Goal: Task Accomplishment & Management: Manage account settings

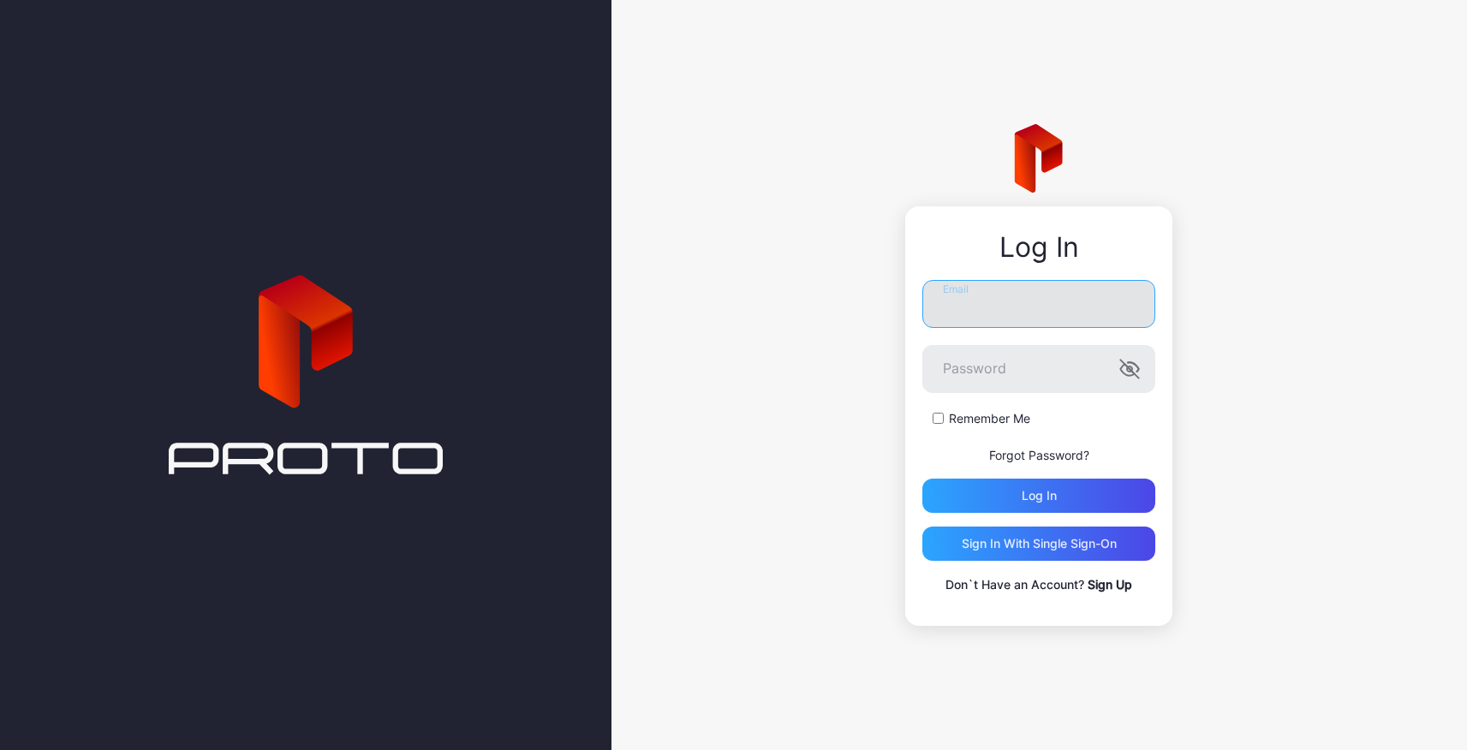
click at [1061, 312] on input "Email" at bounding box center [1038, 304] width 233 height 48
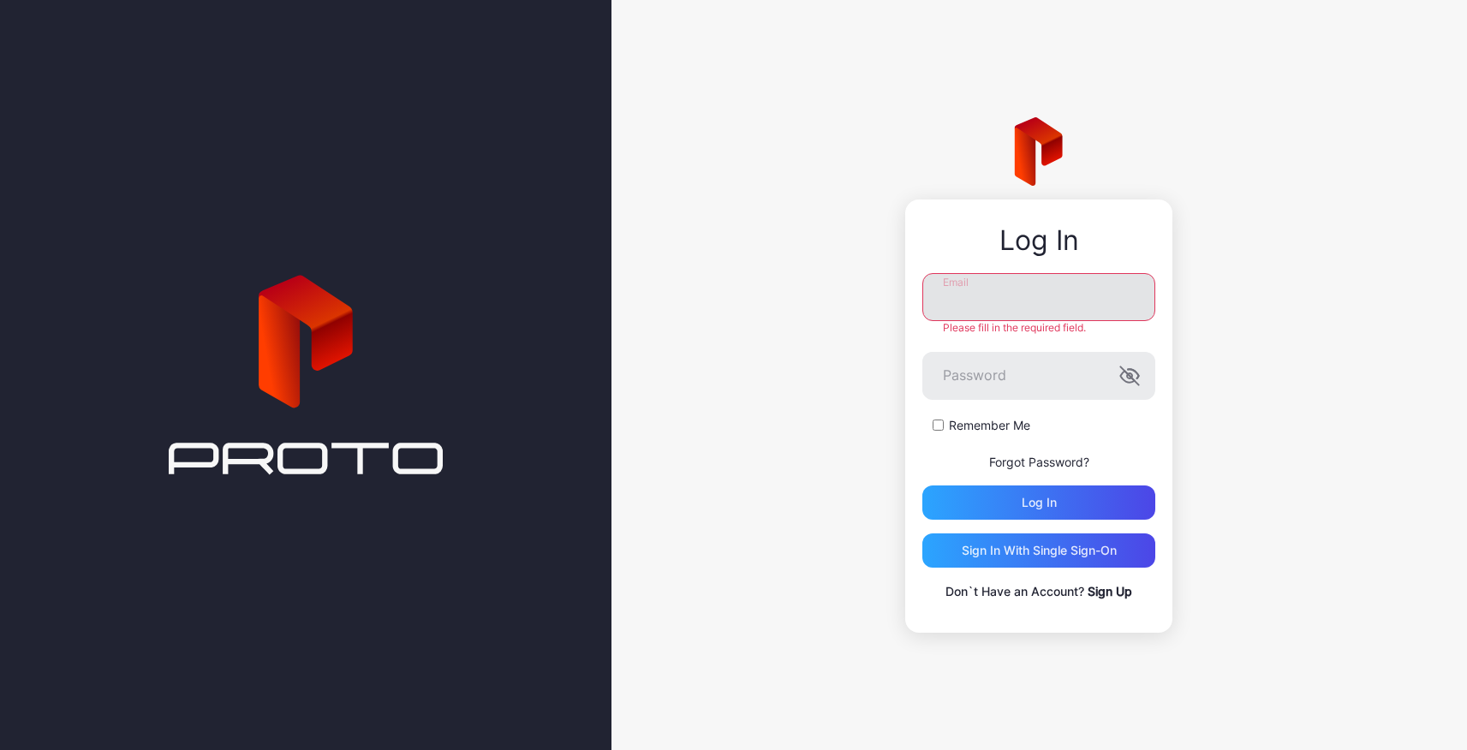
type input "**********"
click at [1046, 503] on div "Log in" at bounding box center [1039, 503] width 35 height 14
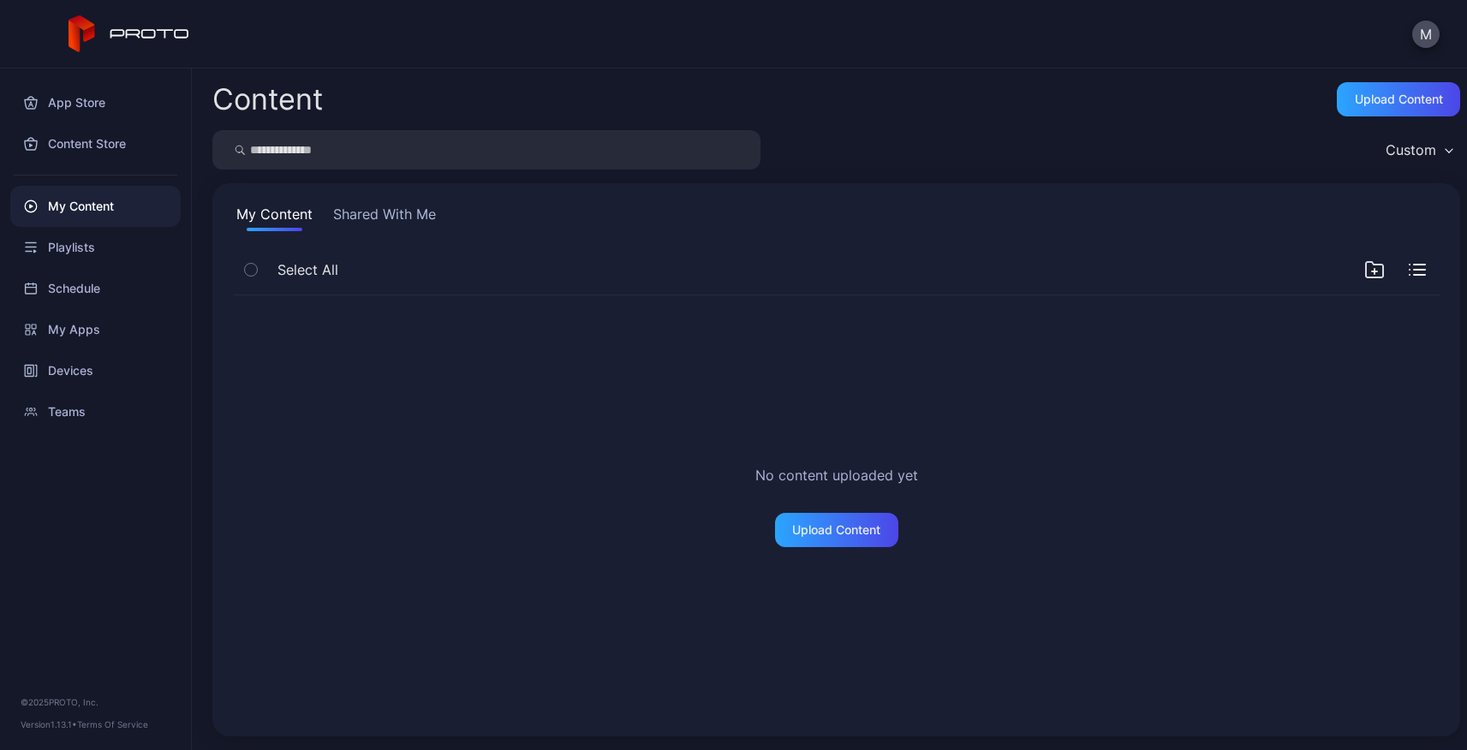
click at [1434, 45] on div "M" at bounding box center [1425, 34] width 27 height 27
click at [1426, 36] on button "M" at bounding box center [1425, 34] width 27 height 27
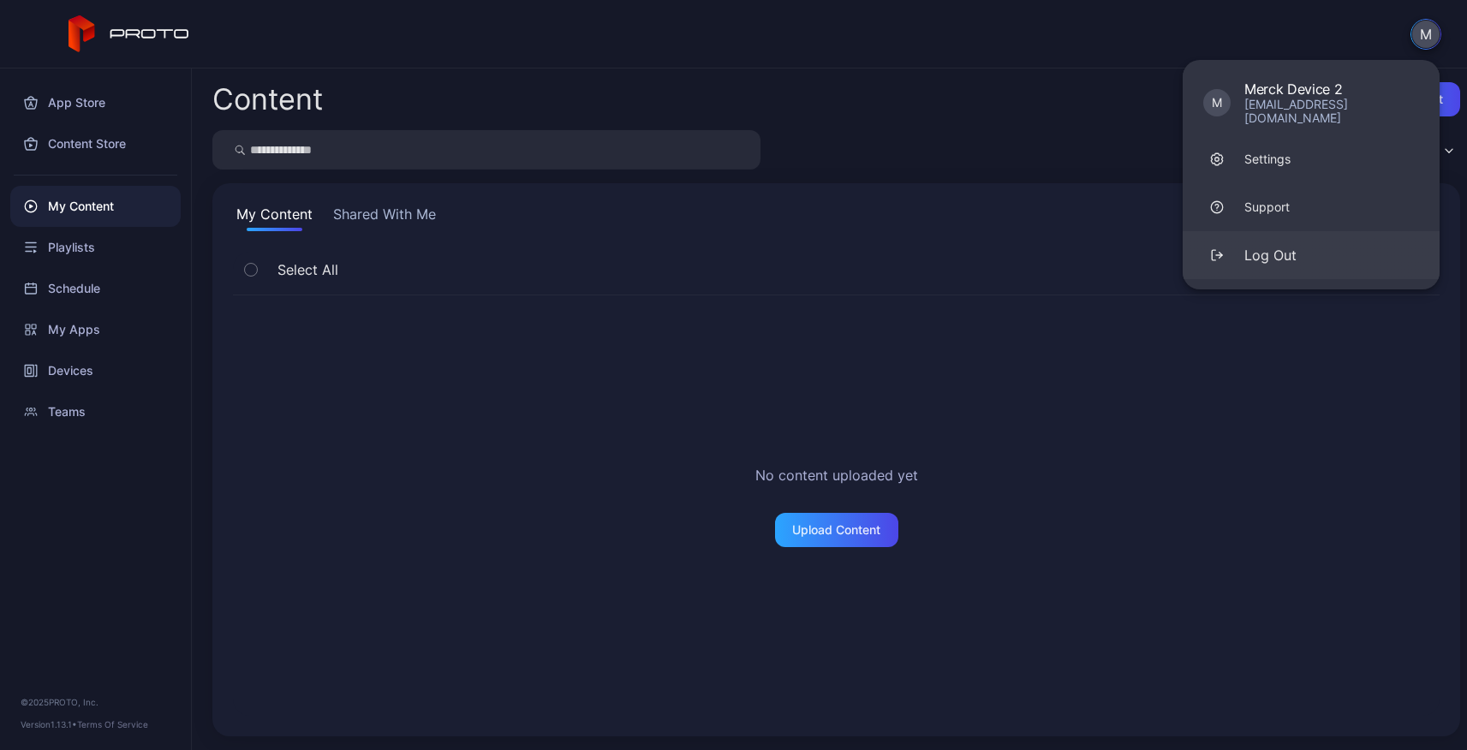
click at [1278, 245] on div "Log Out" at bounding box center [1270, 255] width 52 height 21
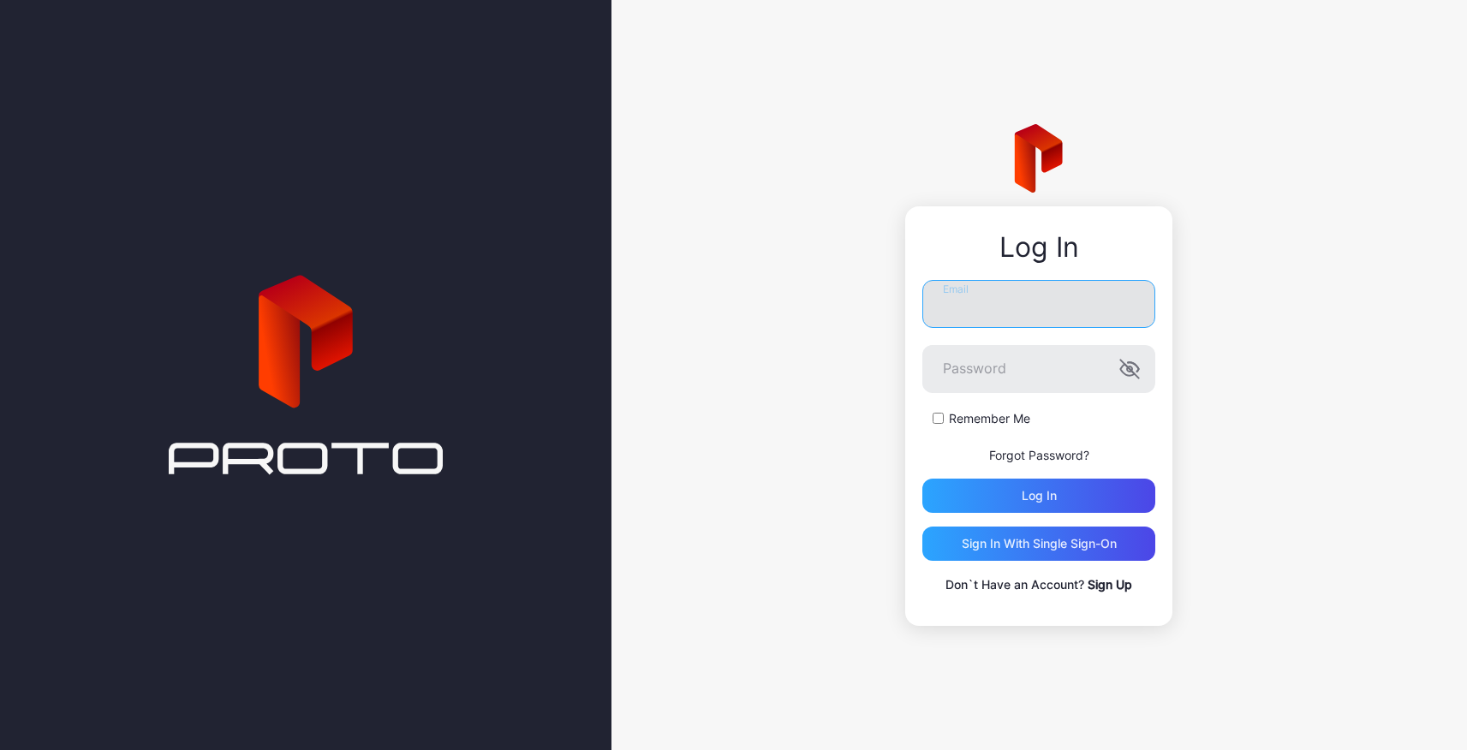
click at [1040, 297] on input "Email" at bounding box center [1038, 304] width 233 height 48
type input "**********"
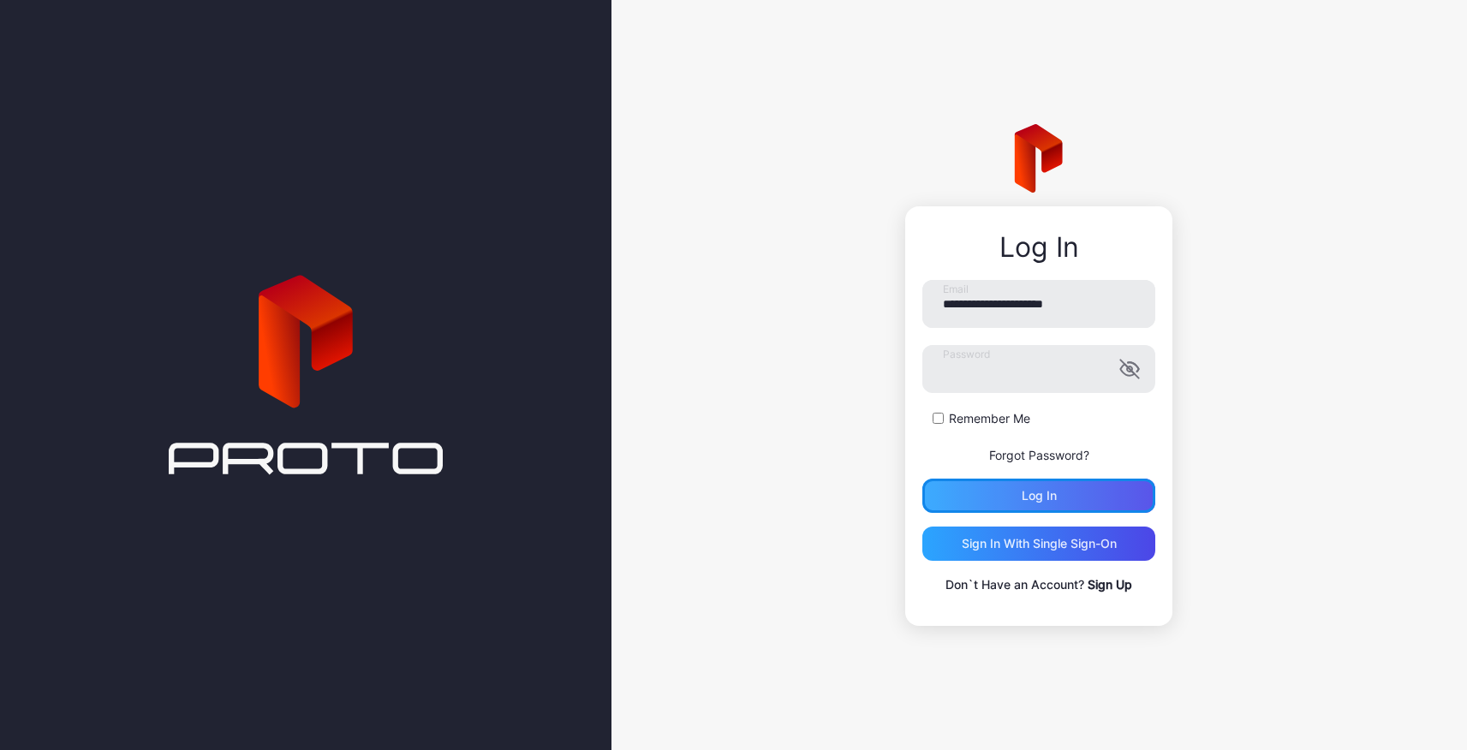
click at [1074, 501] on div "Log in" at bounding box center [1038, 496] width 233 height 34
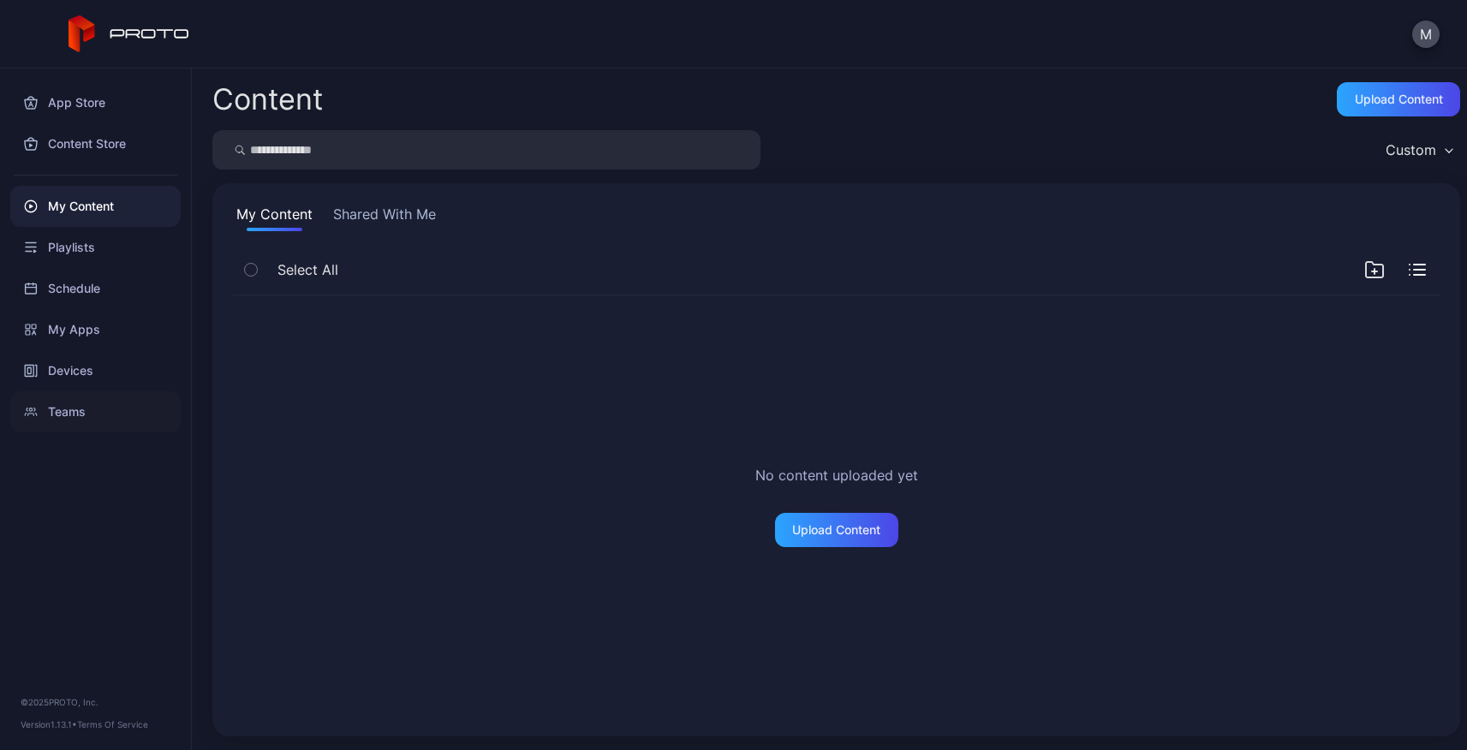
click at [75, 411] on div "Teams" at bounding box center [95, 411] width 170 height 41
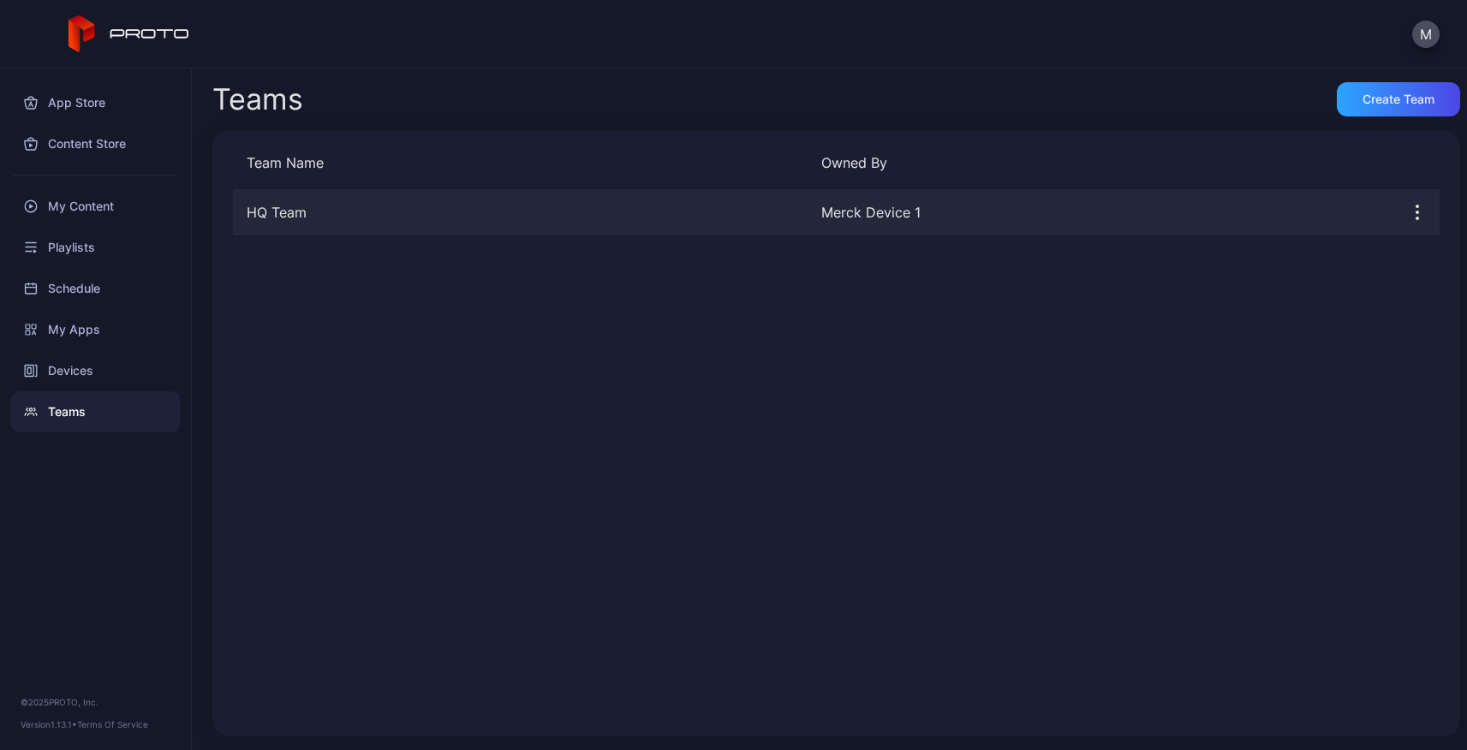
click at [649, 199] on div "HQ Team Merck Device 1" at bounding box center [836, 212] width 1207 height 45
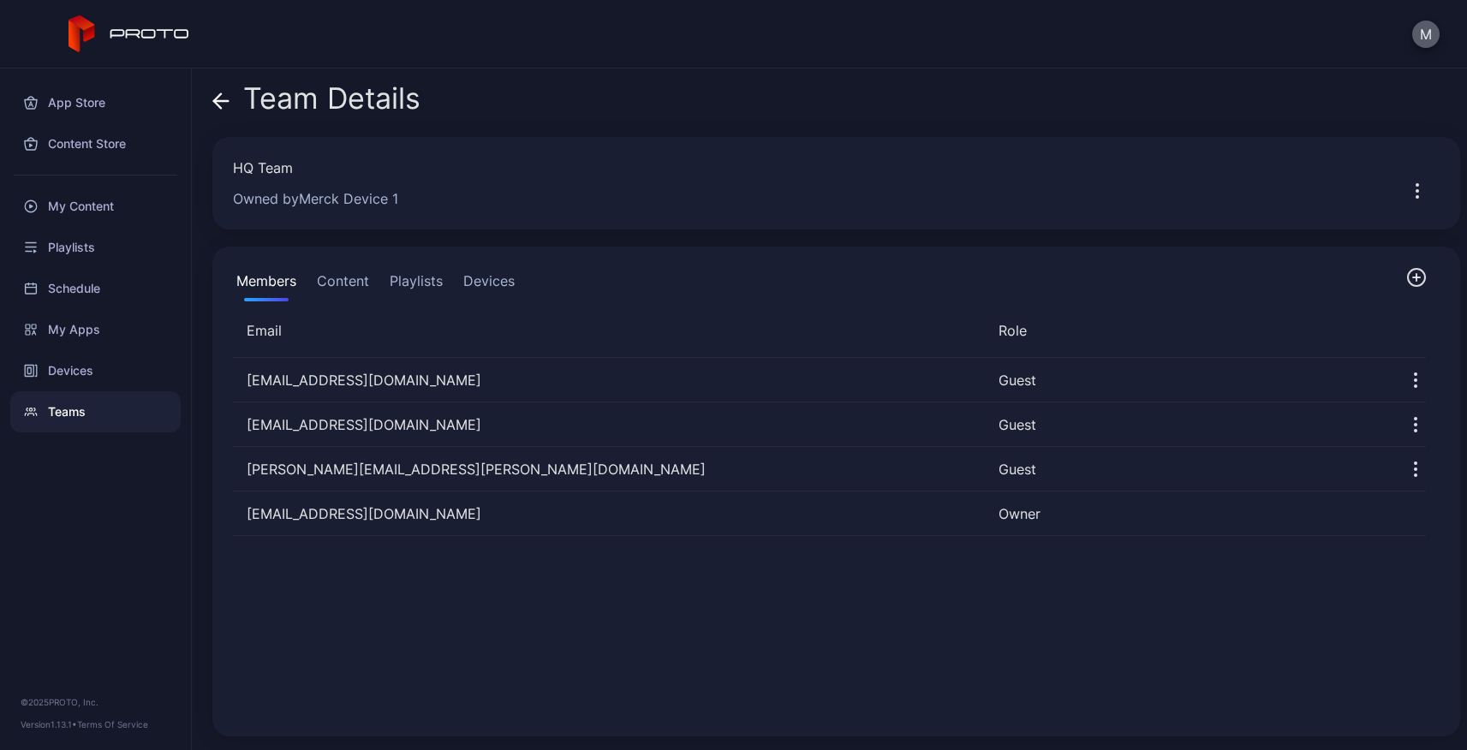
click at [1420, 31] on button "M" at bounding box center [1425, 34] width 27 height 27
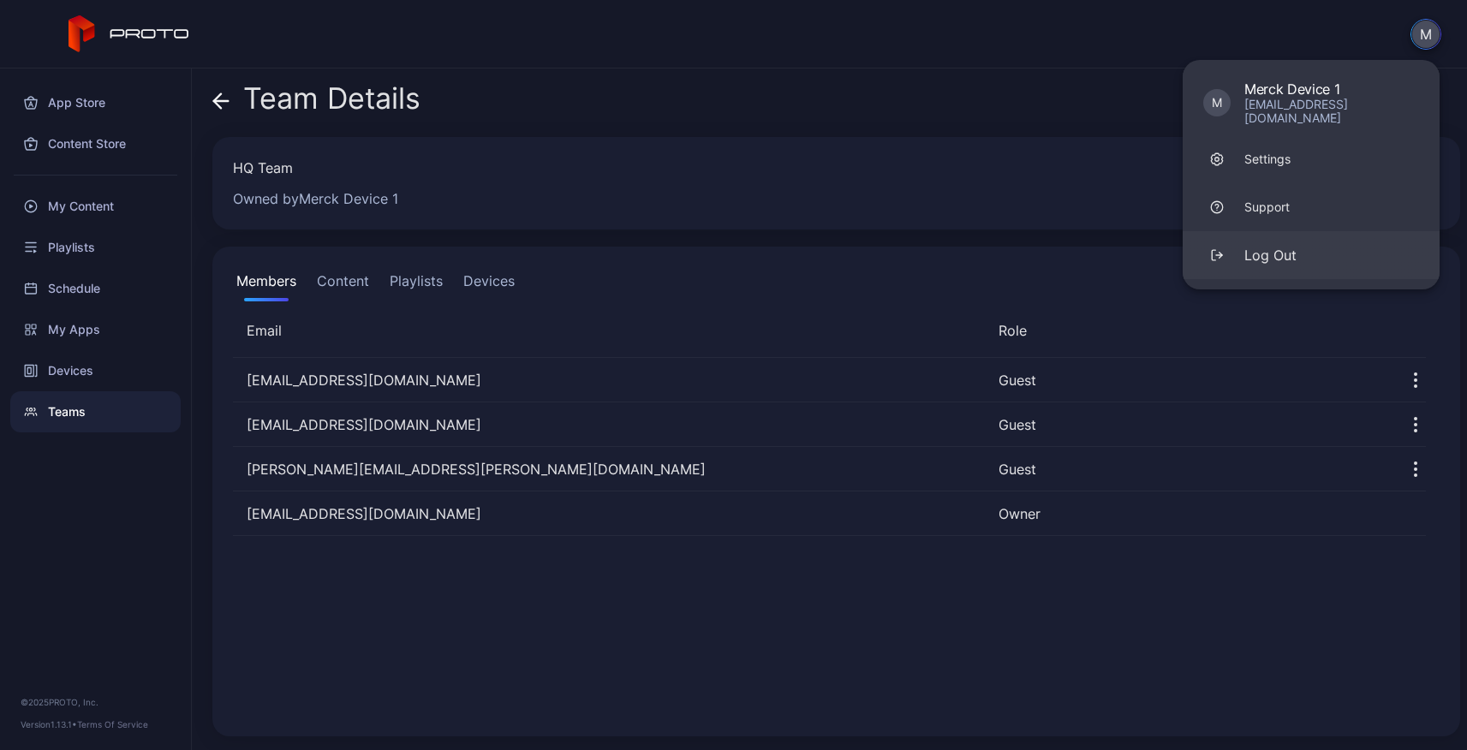
click at [1287, 245] on div "Log Out" at bounding box center [1270, 255] width 52 height 21
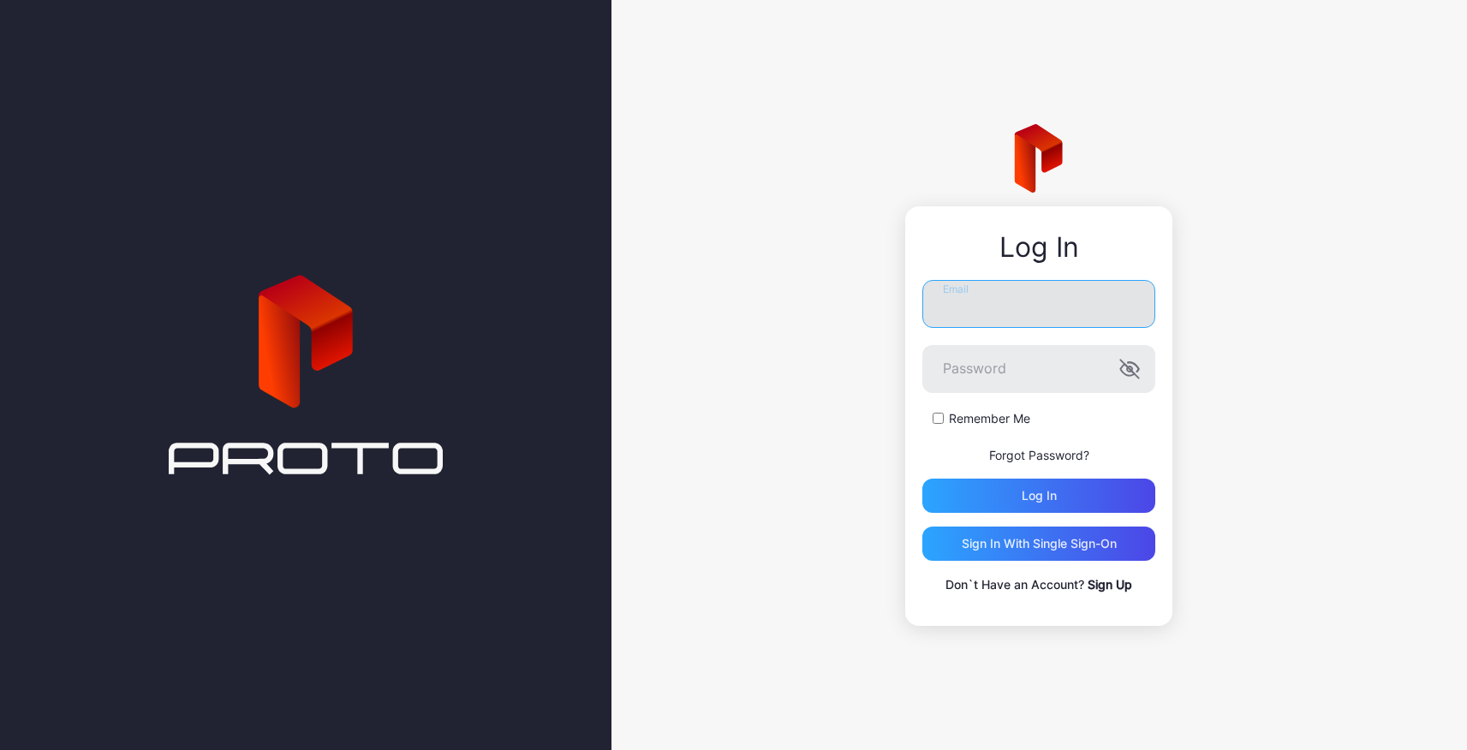
click at [1001, 320] on input "Email" at bounding box center [1038, 304] width 233 height 48
type input "**********"
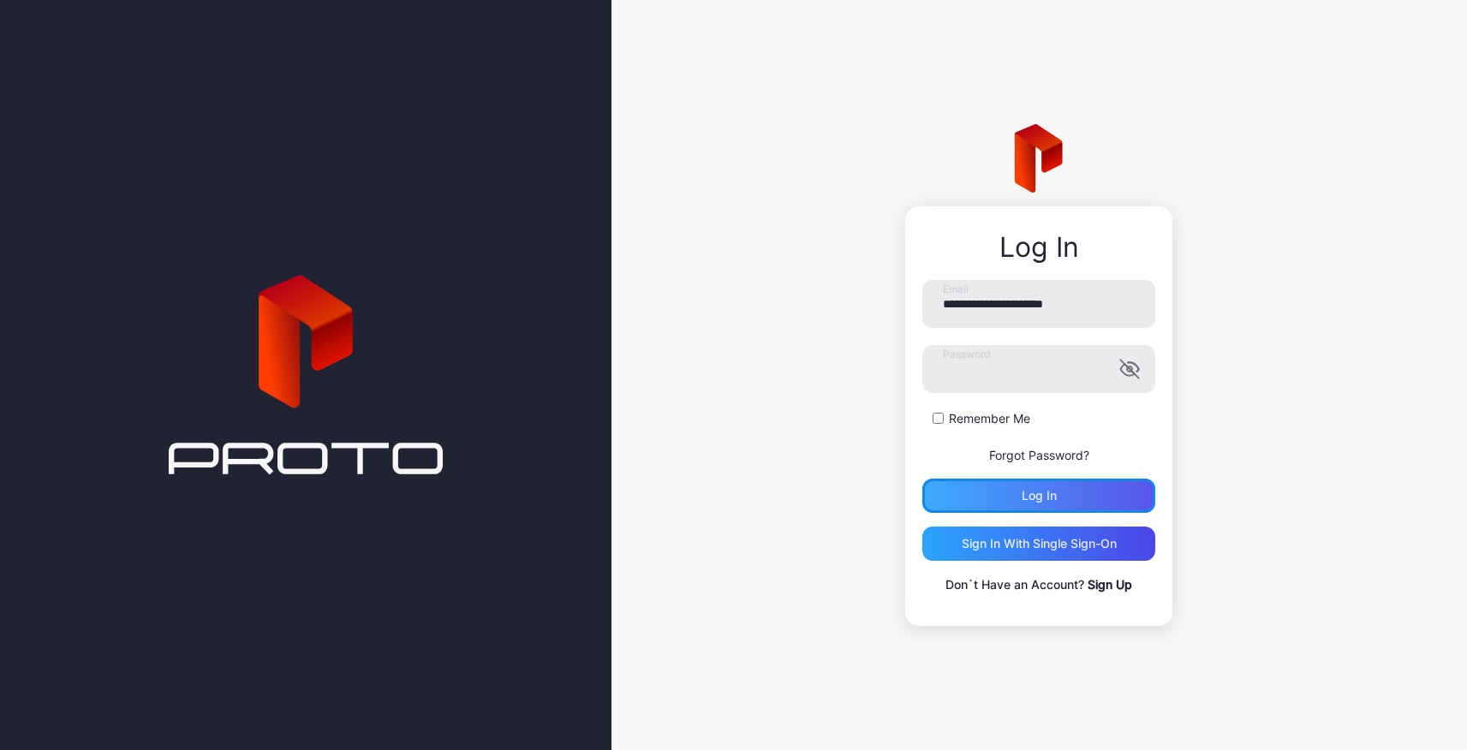
click at [1083, 488] on div "Log in" at bounding box center [1038, 496] width 233 height 34
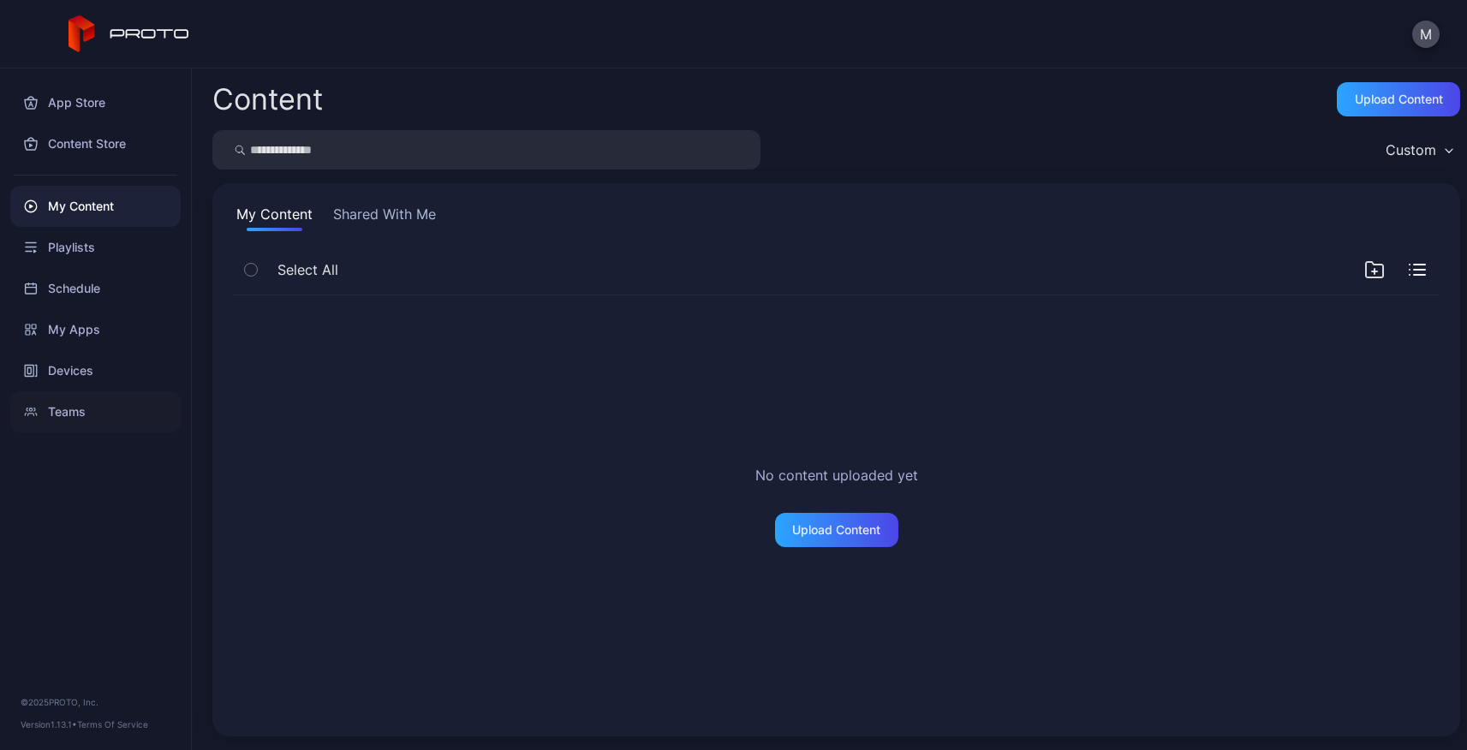
click at [68, 409] on div "Teams" at bounding box center [95, 411] width 170 height 41
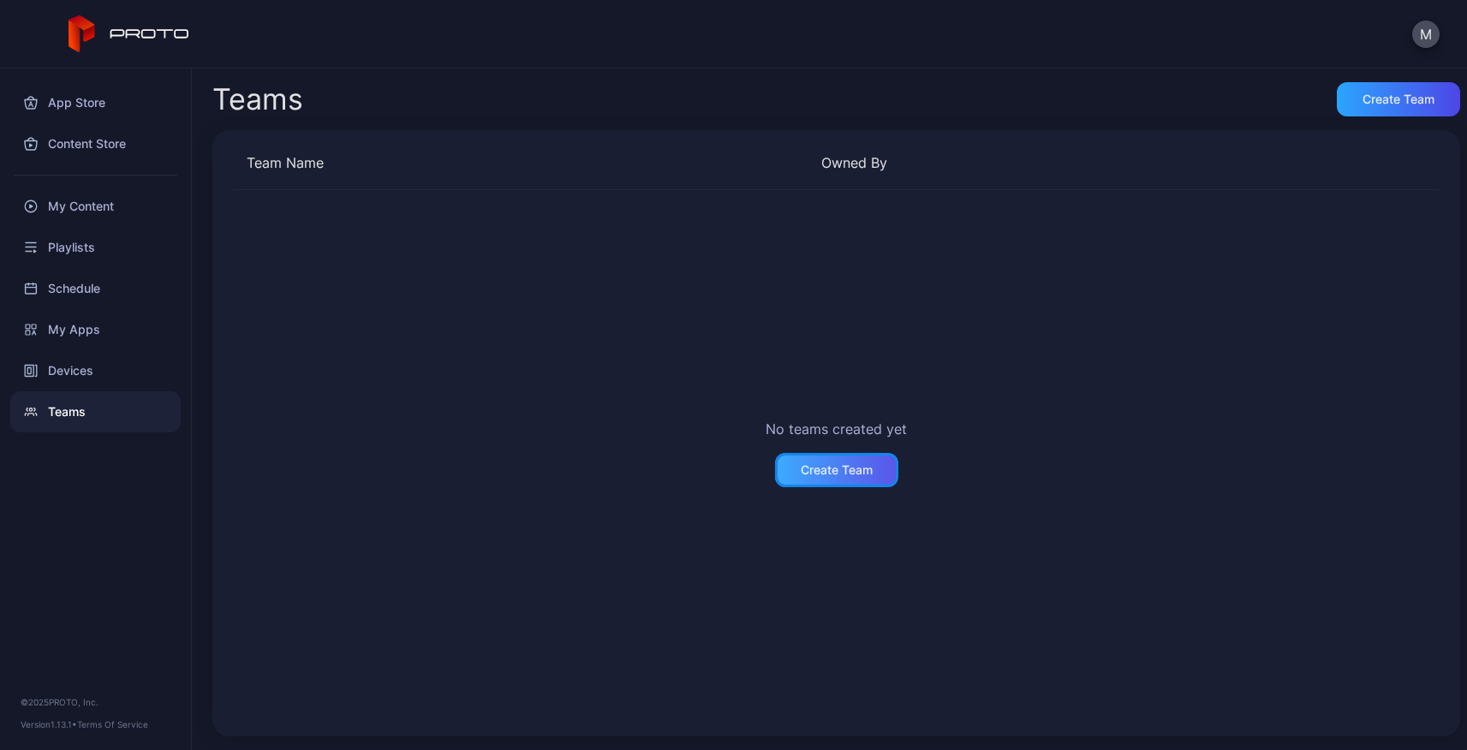
click at [845, 460] on div "Create Team" at bounding box center [836, 470] width 123 height 34
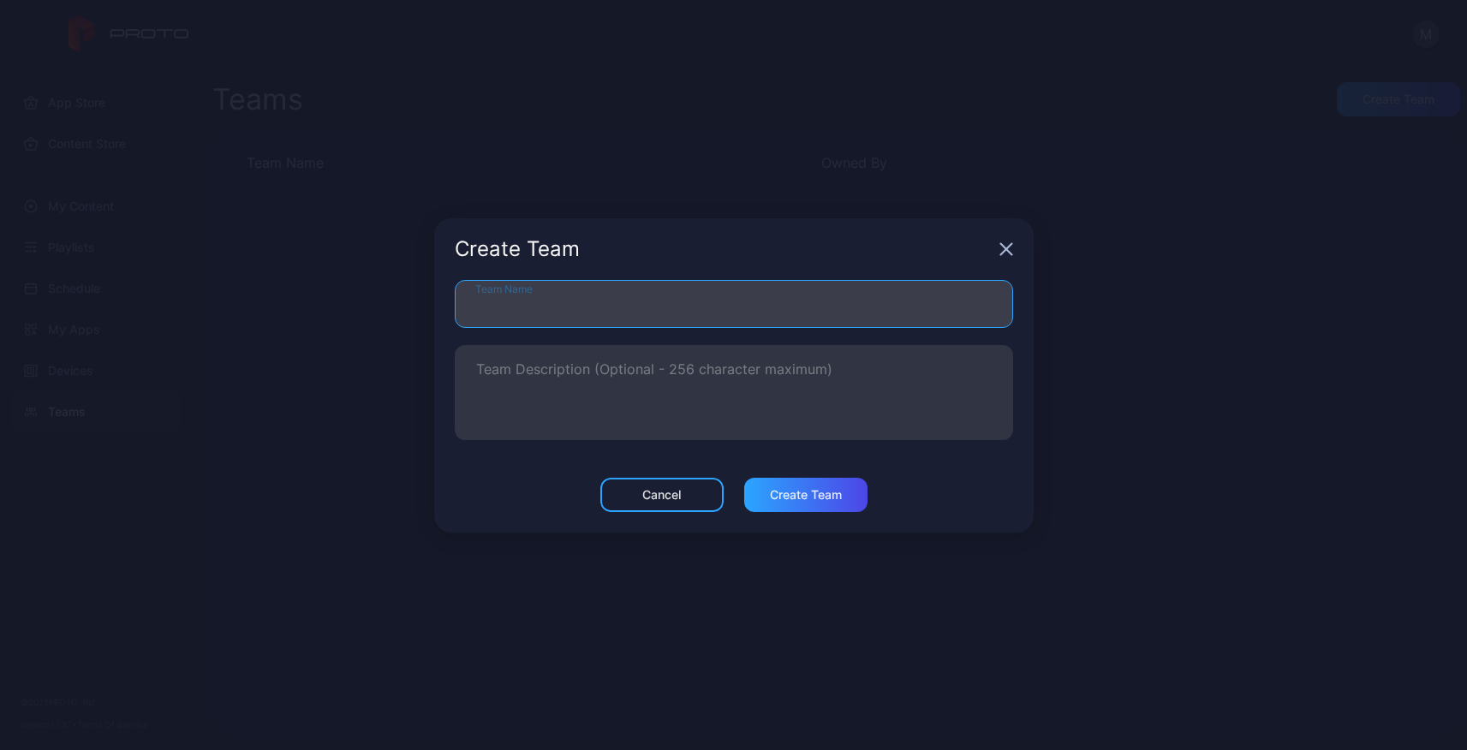
click at [693, 305] on input "Team Name" at bounding box center [734, 304] width 558 height 48
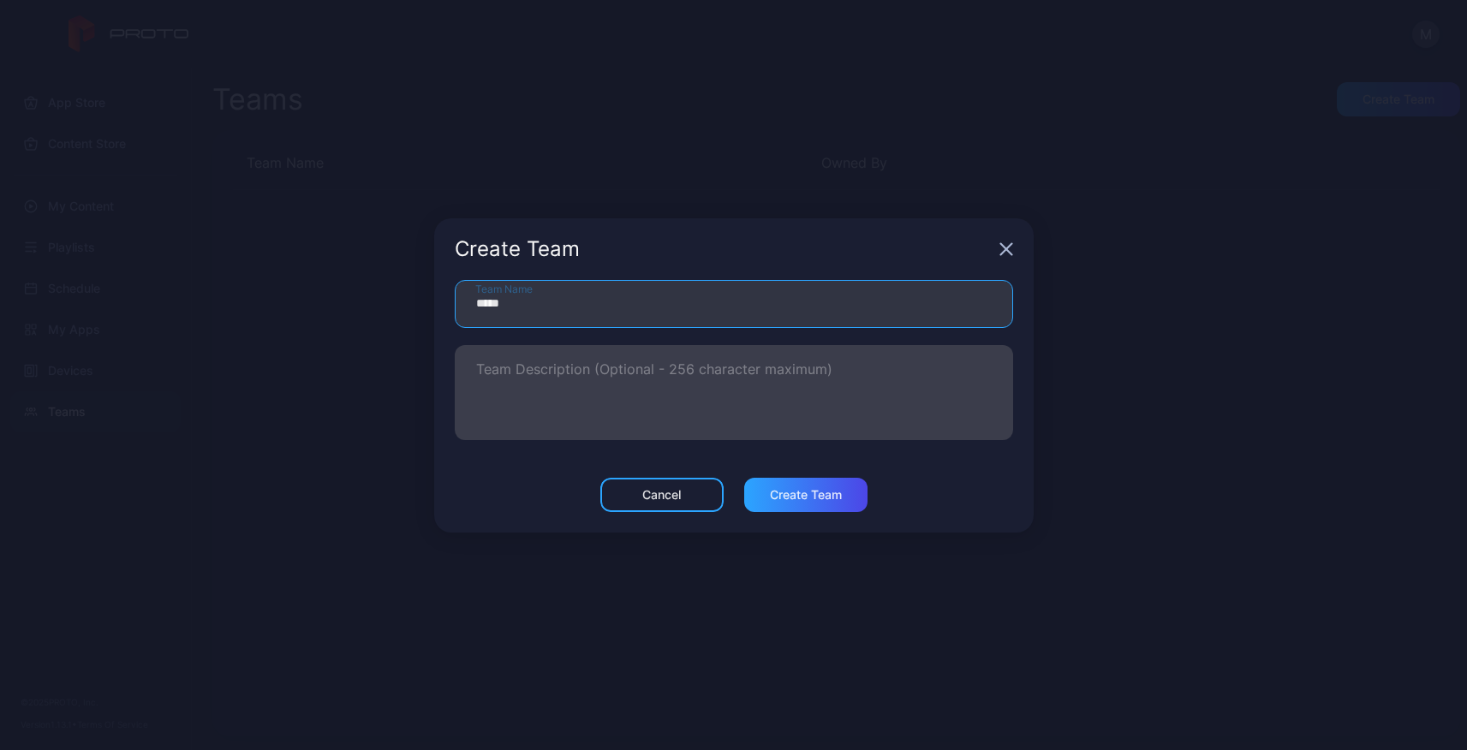
type input "**********"
click at [760, 373] on textarea "Team Description (Optional - 256 character maximum)" at bounding box center [734, 392] width 516 height 59
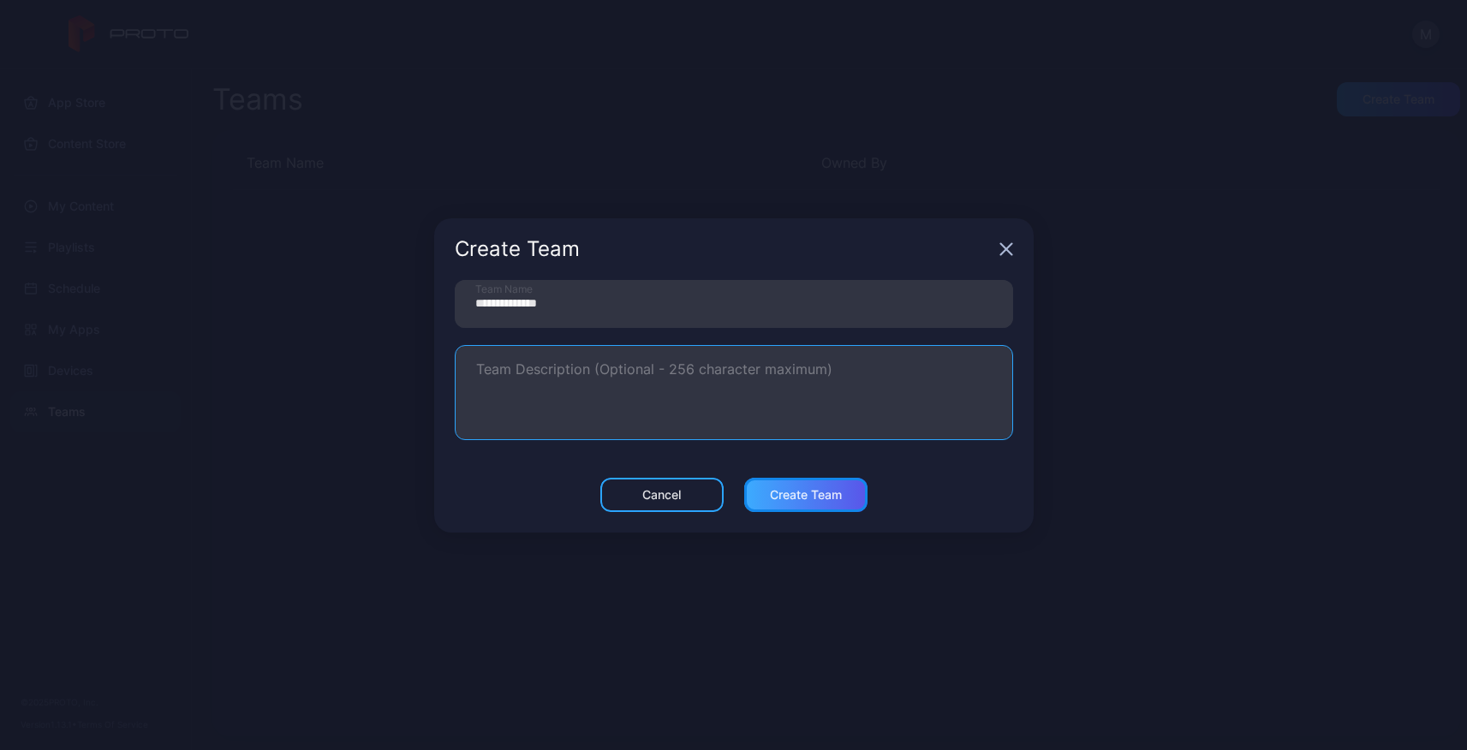
click at [813, 498] on div "Create Team" at bounding box center [806, 495] width 72 height 14
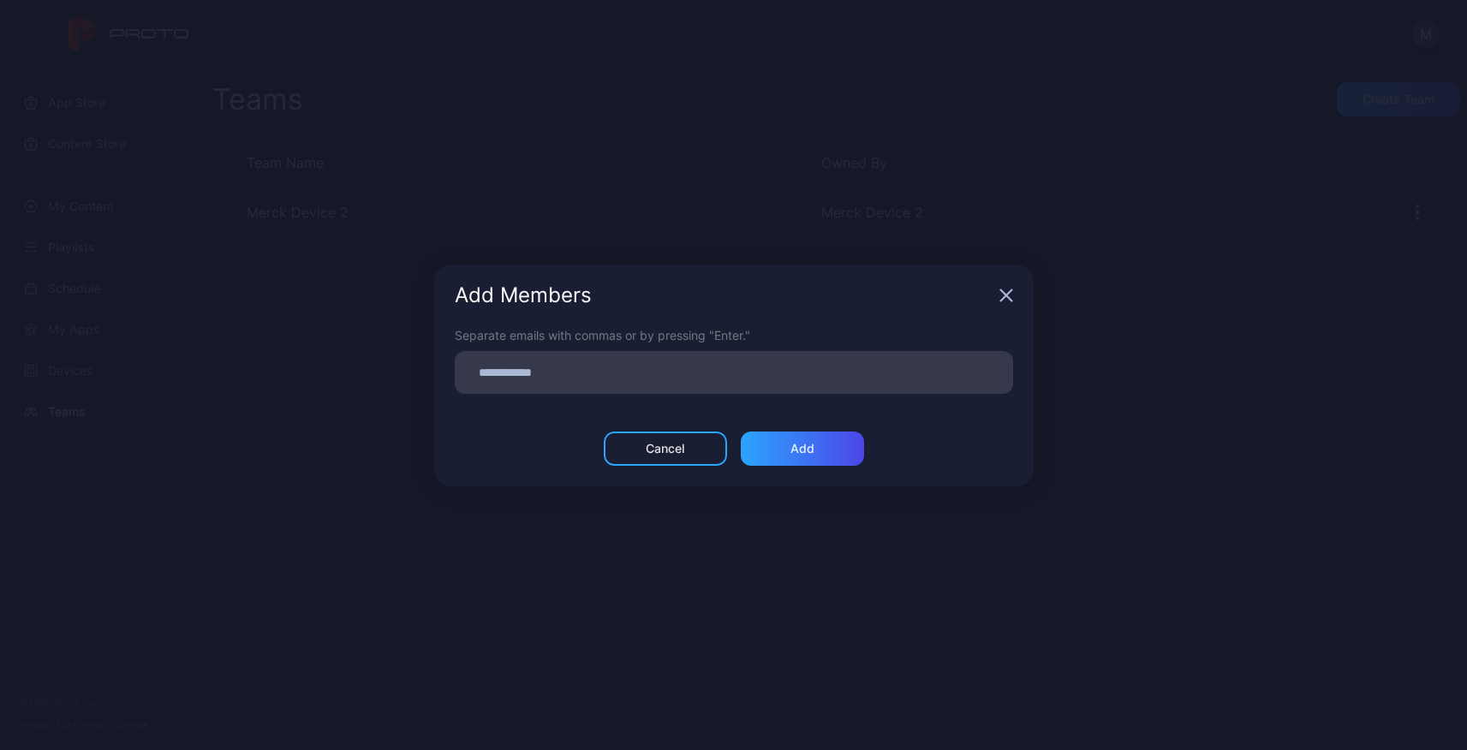
click at [528, 367] on input at bounding box center [734, 372] width 538 height 22
type input "**********"
click at [795, 448] on div "Add" at bounding box center [802, 449] width 24 height 14
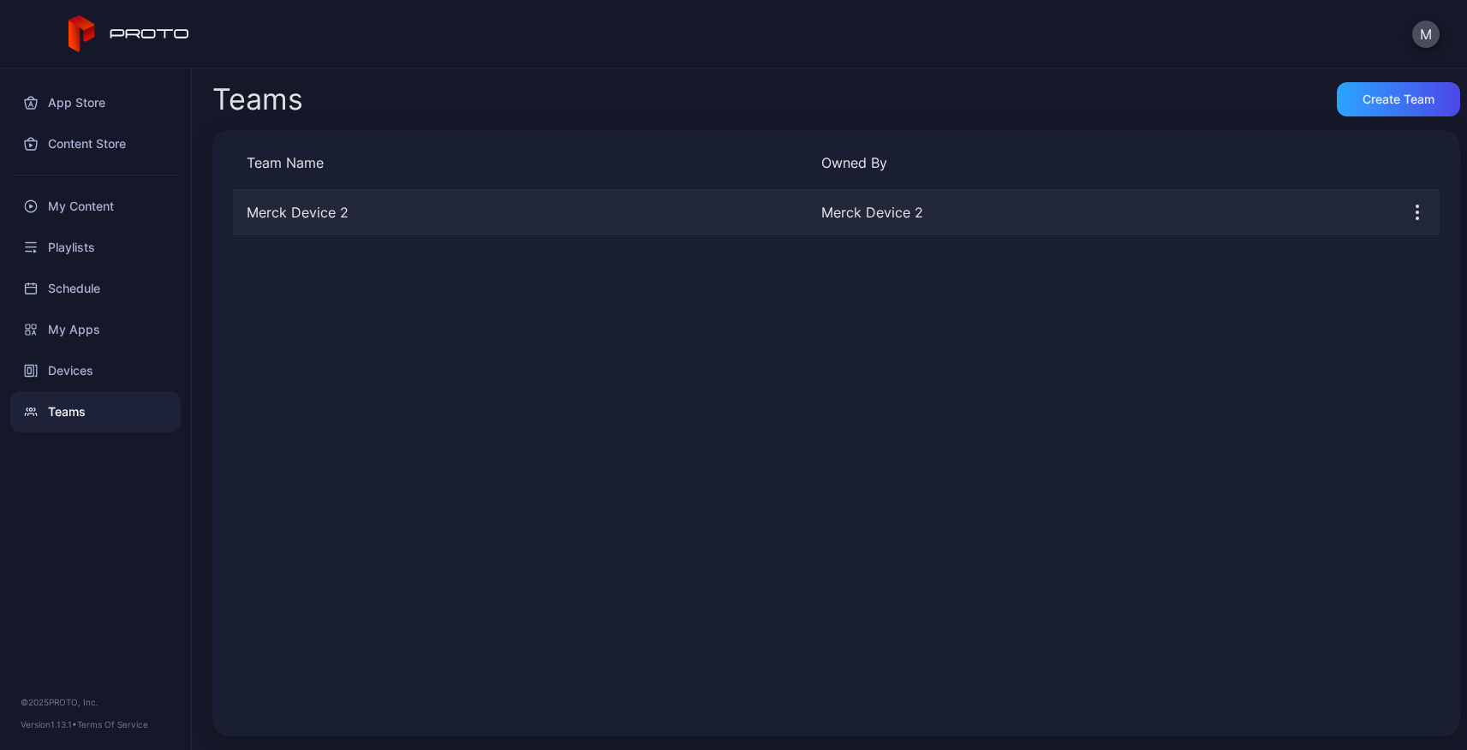
click at [770, 221] on div "Merck Device 2" at bounding box center [520, 212] width 575 height 21
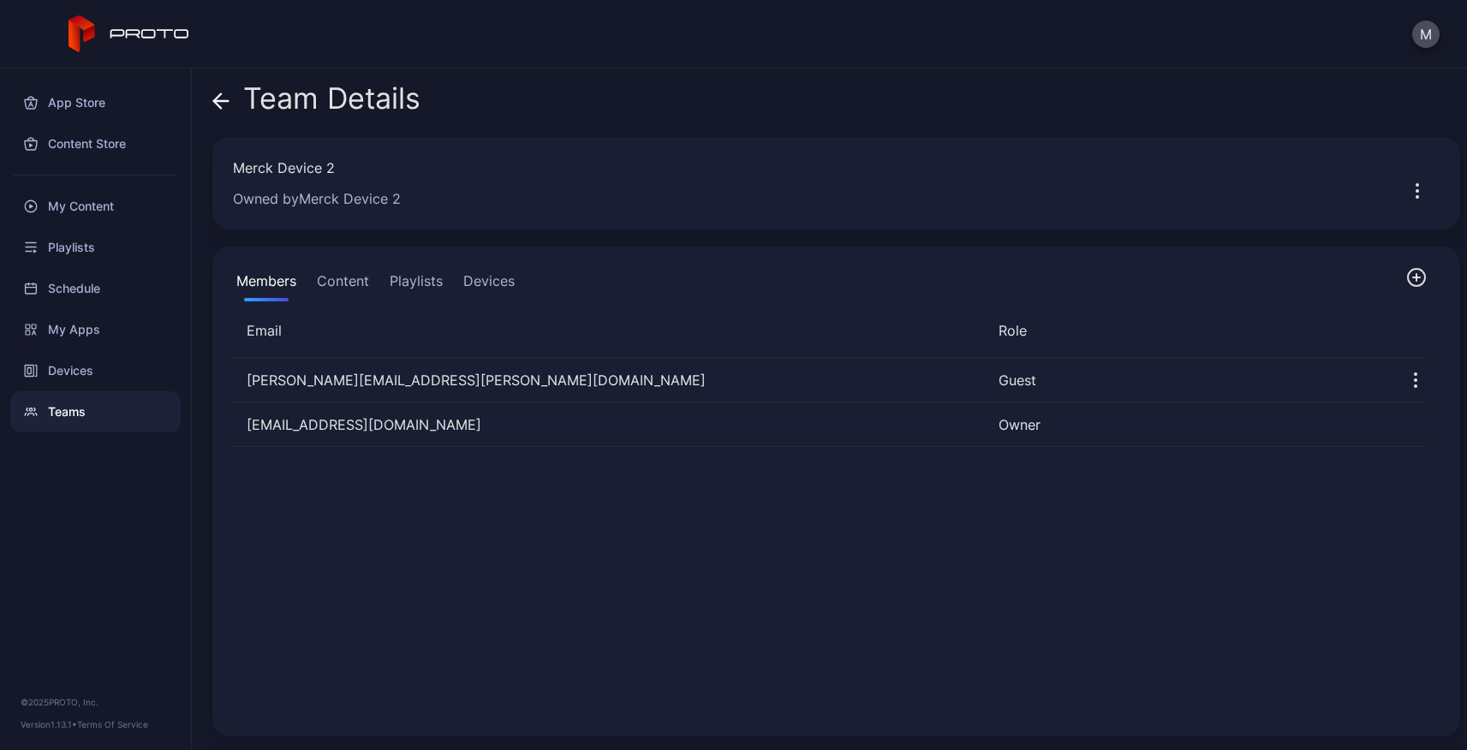
click at [1406, 281] on icon "button" at bounding box center [1416, 277] width 21 height 21
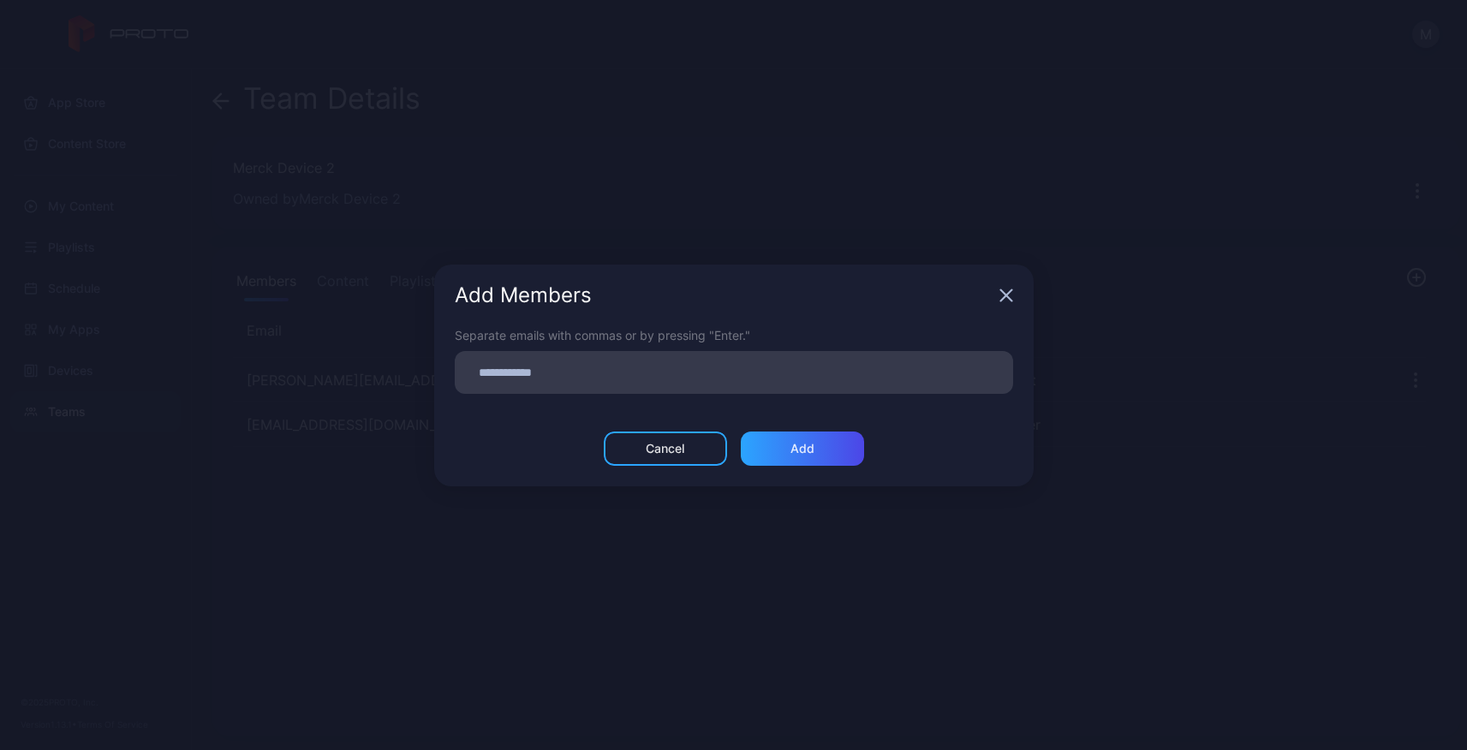
click at [650, 363] on input at bounding box center [734, 372] width 538 height 22
type input "**********"
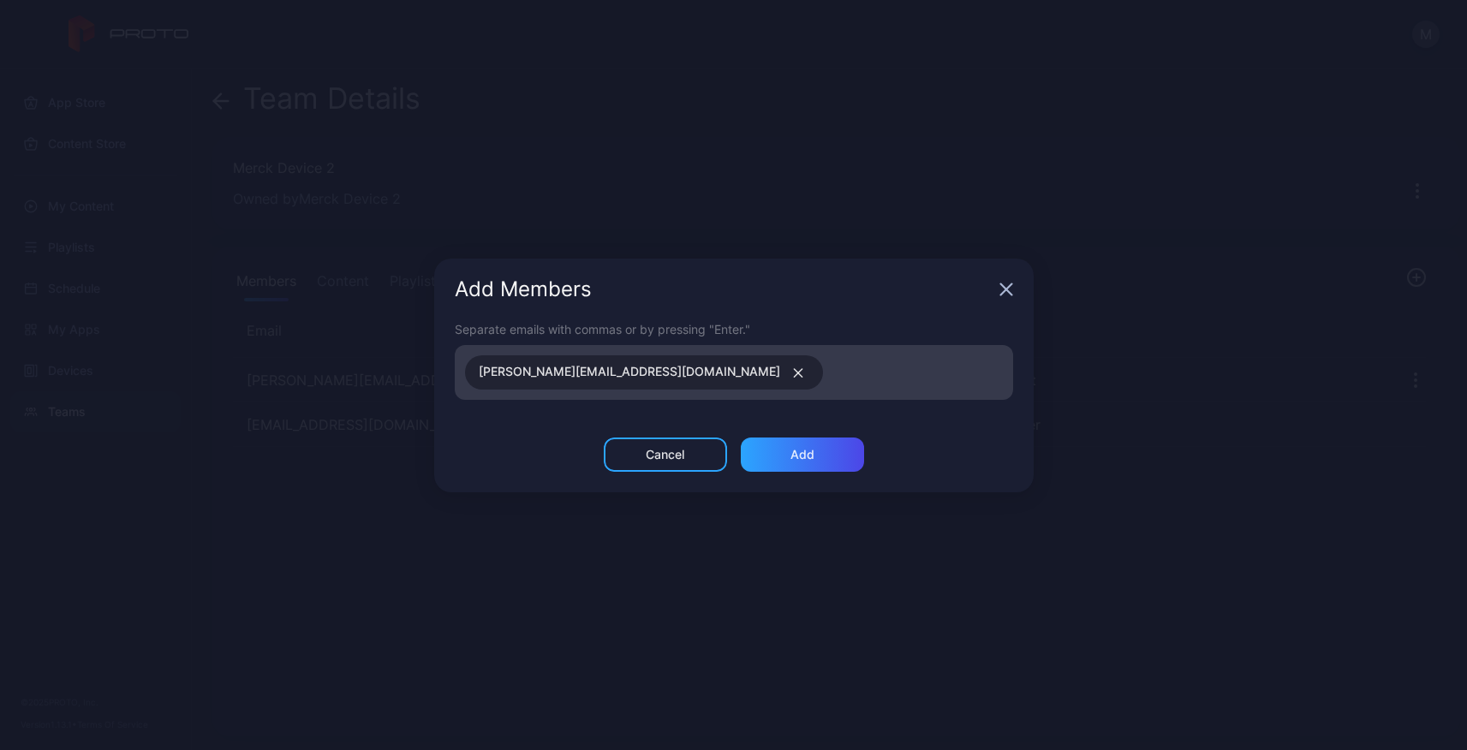
click at [794, 374] on icon "button" at bounding box center [798, 373] width 9 height 9
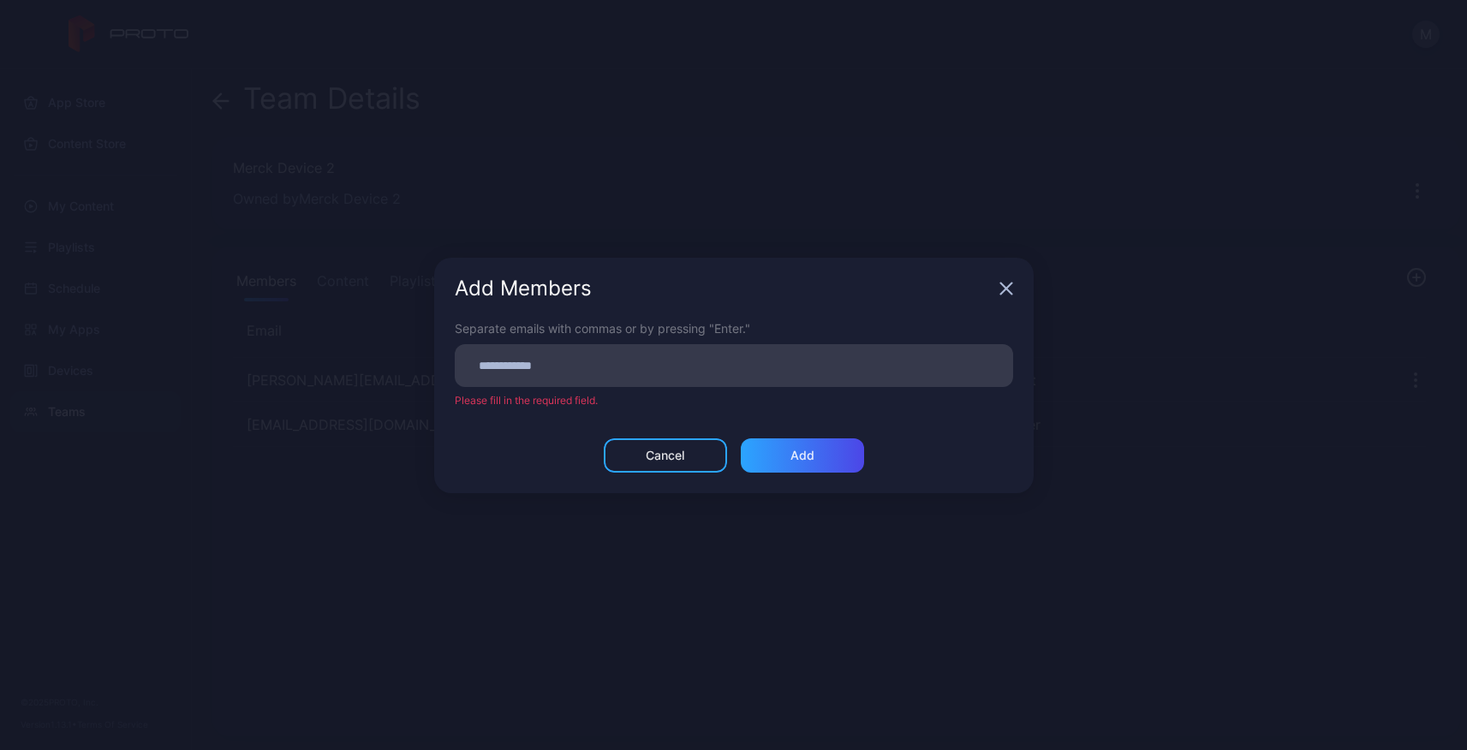
paste input
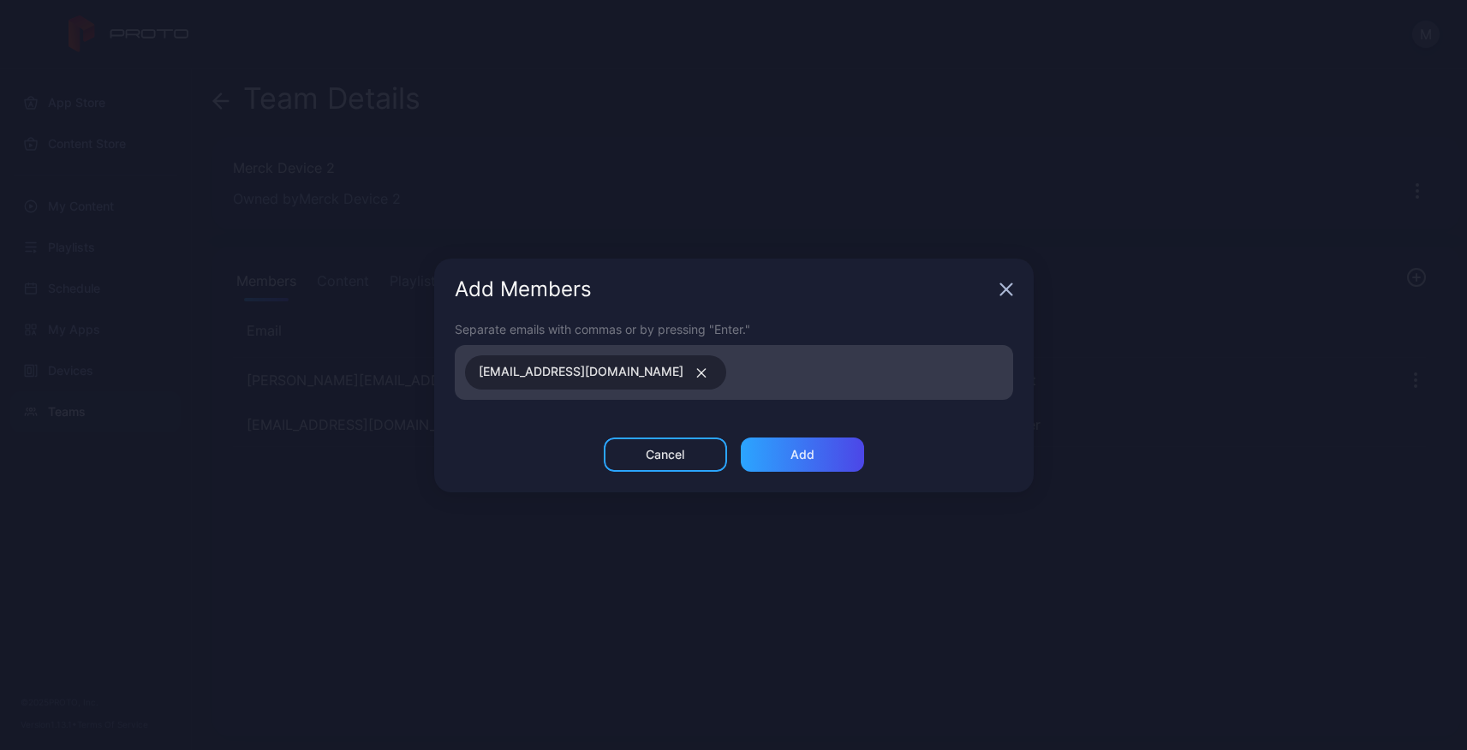
paste input
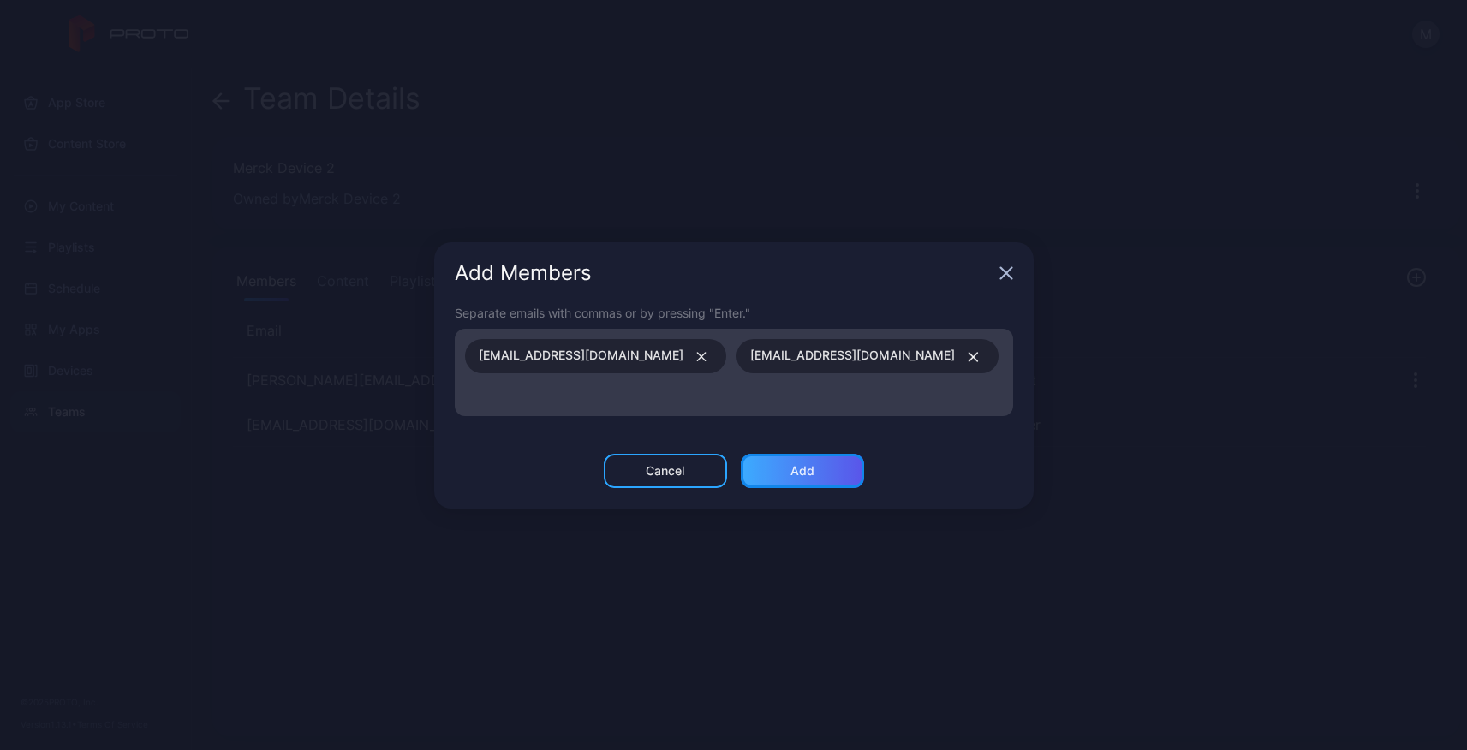
click at [810, 468] on div "Add" at bounding box center [802, 471] width 24 height 14
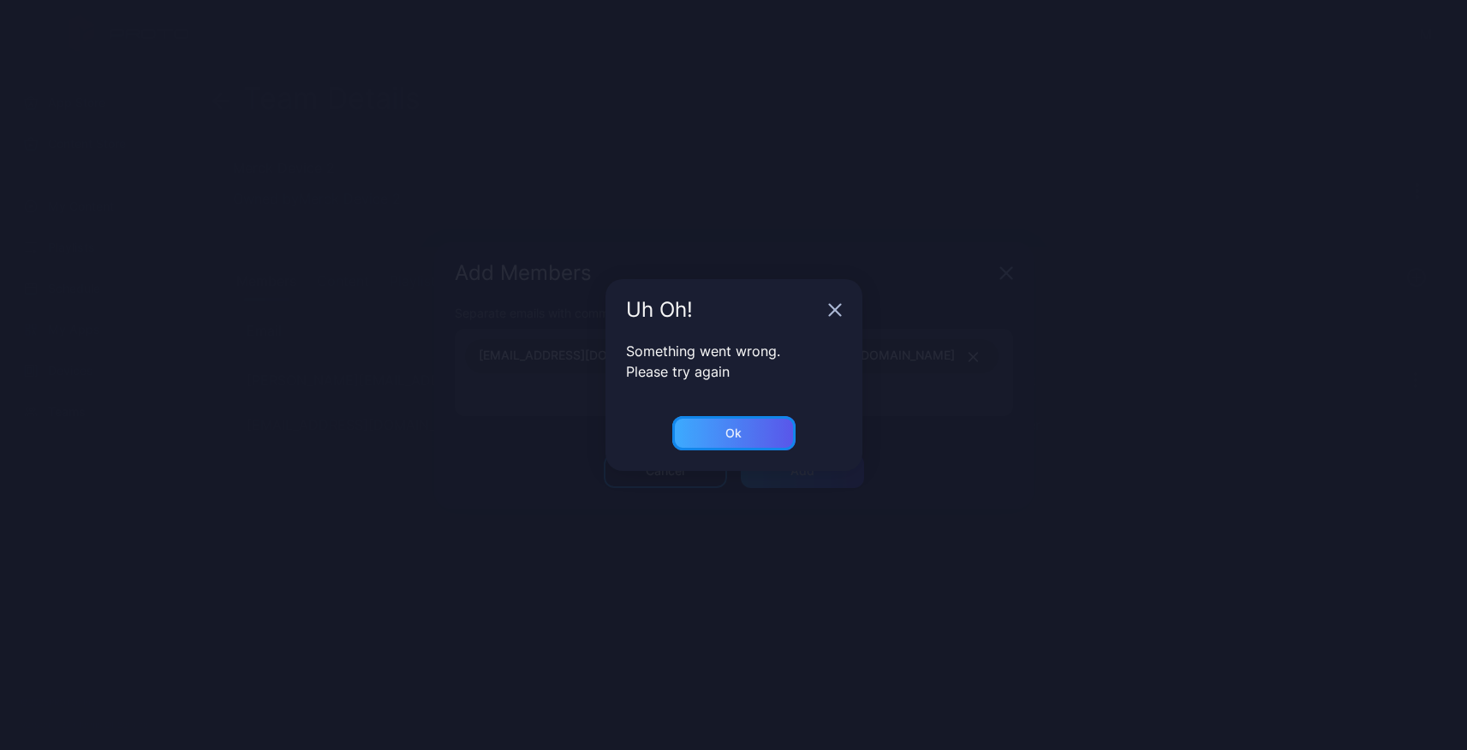
click at [760, 433] on div "Ok" at bounding box center [733, 433] width 123 height 34
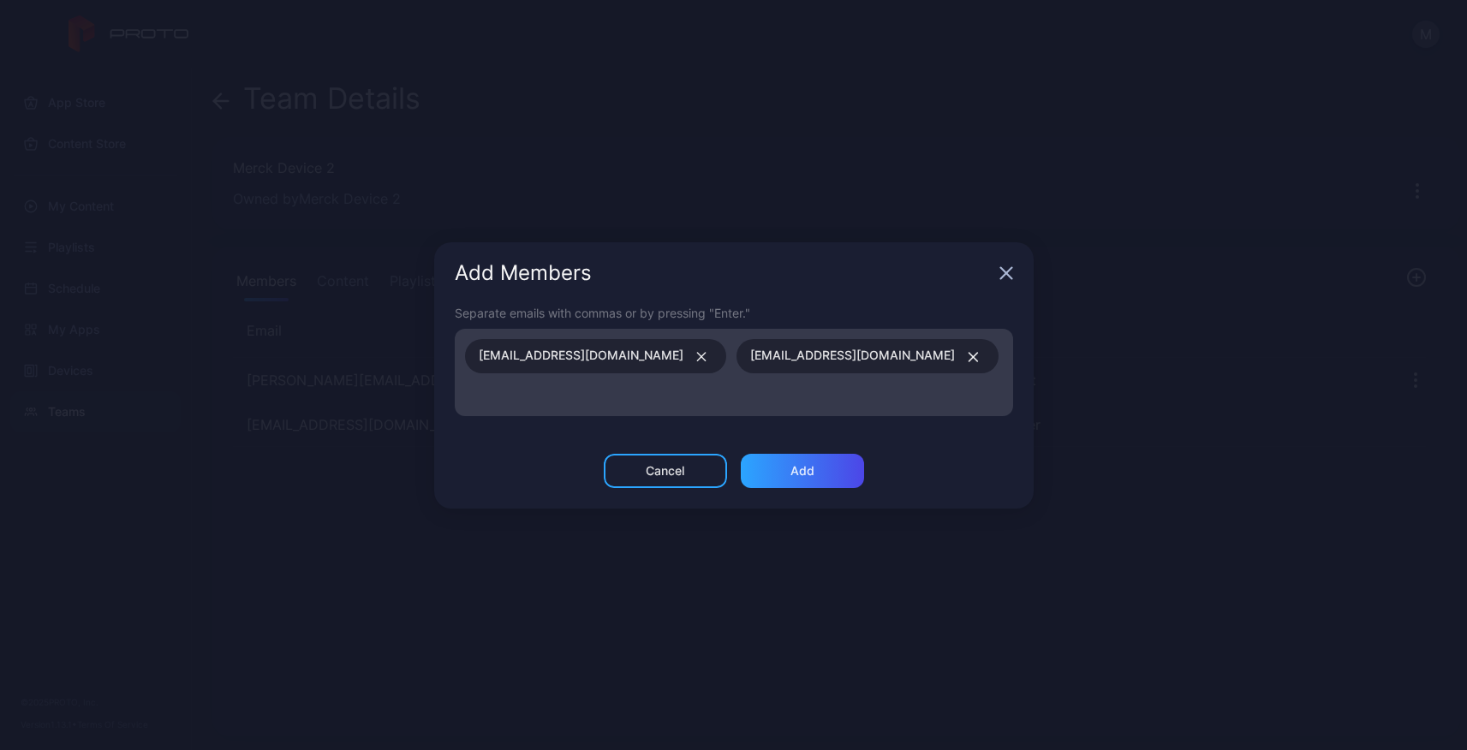
click at [696, 388] on input at bounding box center [734, 395] width 538 height 22
click at [786, 474] on div "Add" at bounding box center [802, 471] width 123 height 34
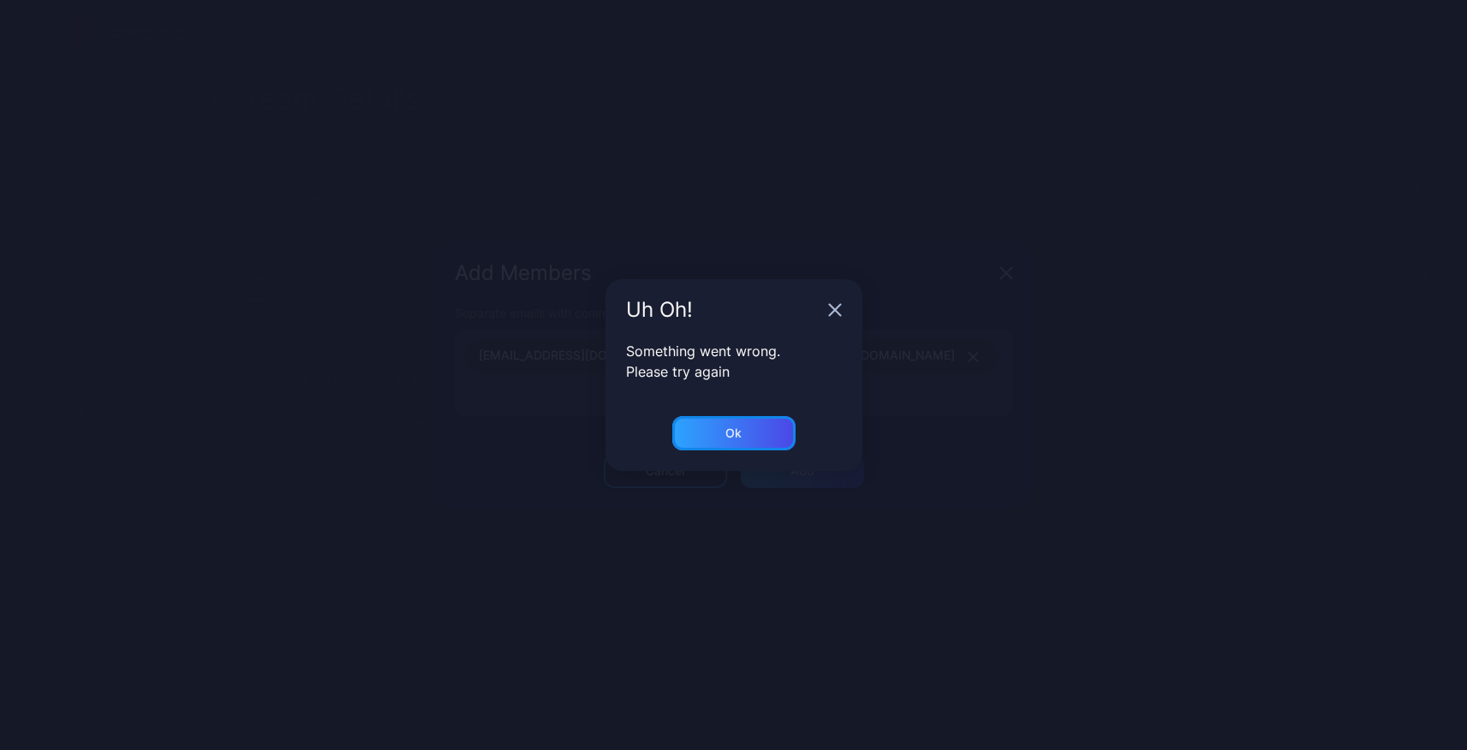
drag, startPoint x: 740, startPoint y: 429, endPoint x: 859, endPoint y: 413, distance: 120.1
click at [746, 428] on div "Ok" at bounding box center [733, 433] width 123 height 34
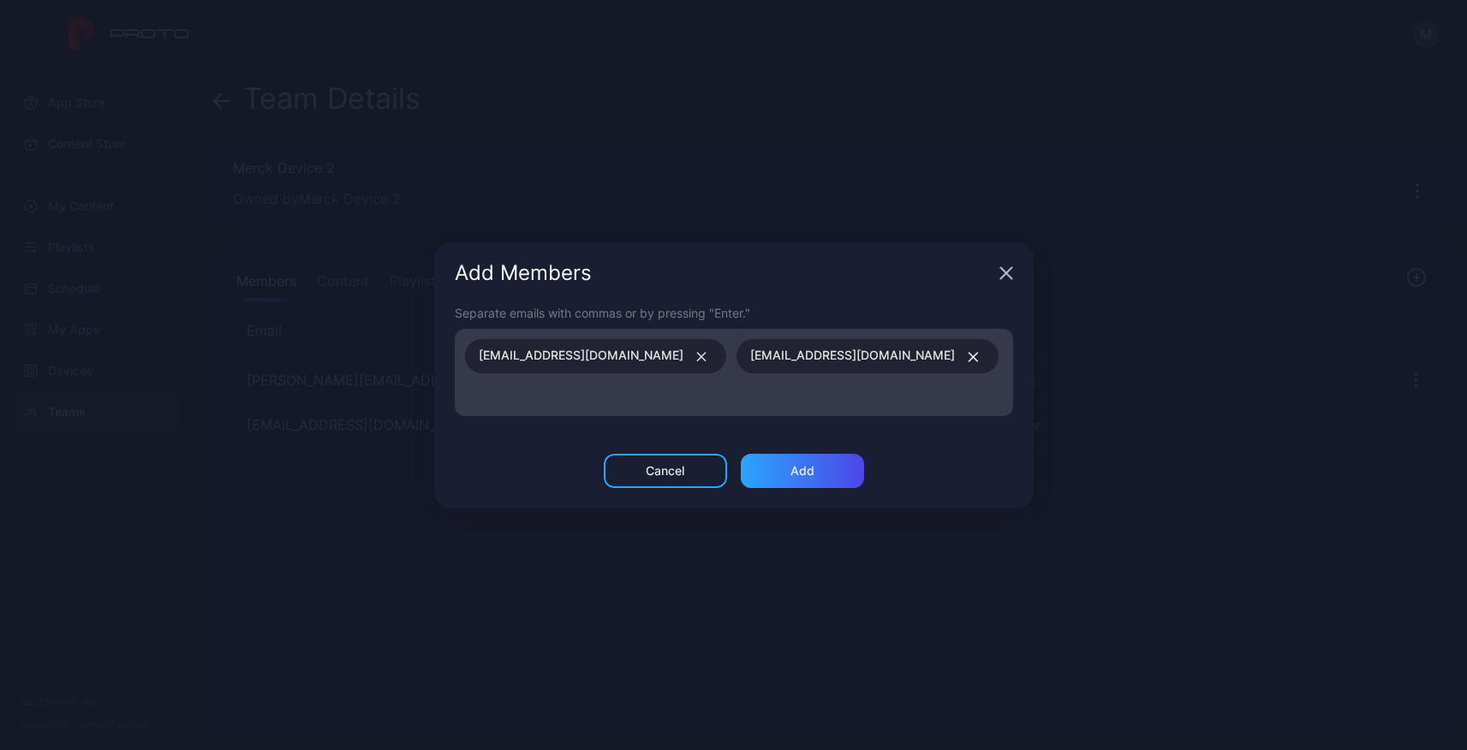
click at [1001, 269] on icon "button" at bounding box center [1005, 272] width 11 height 11
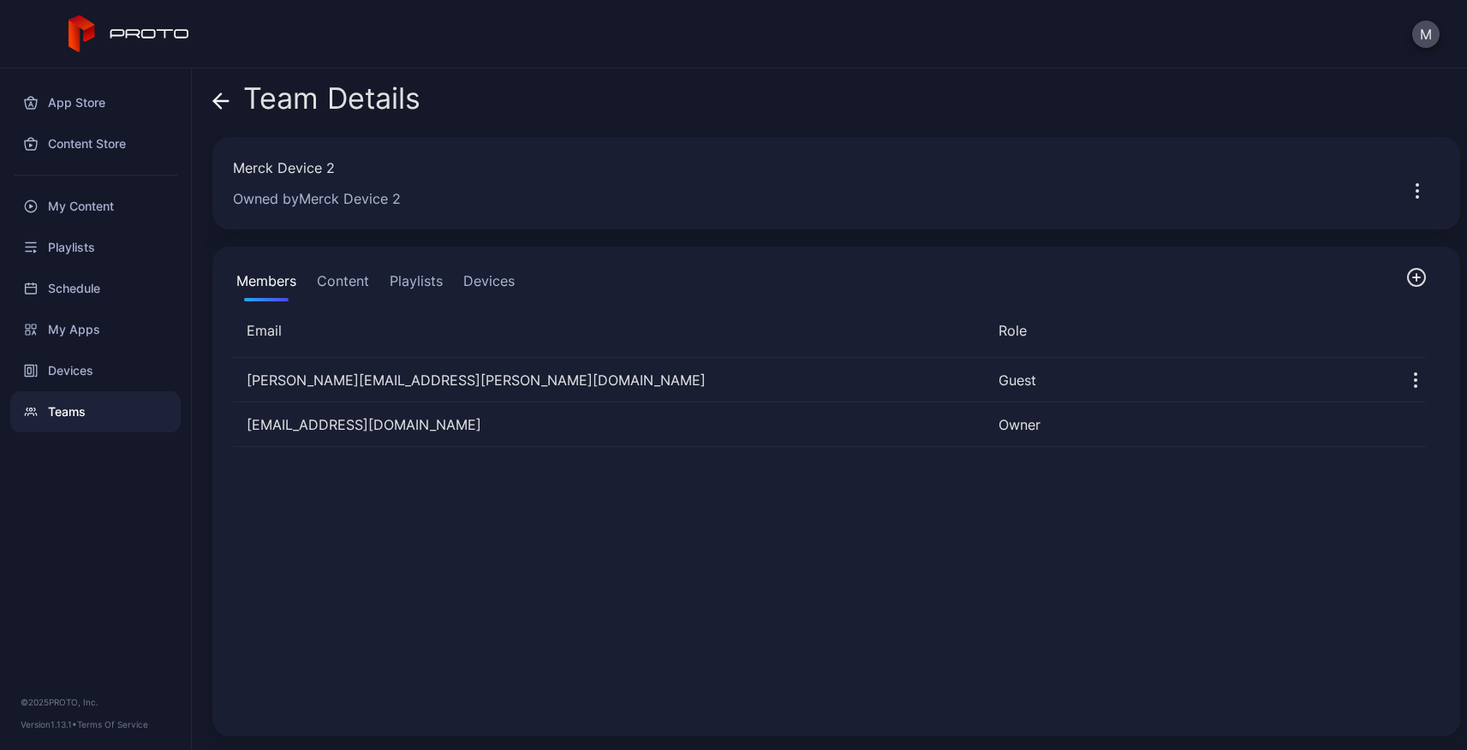
click at [1406, 279] on icon "button" at bounding box center [1416, 277] width 21 height 21
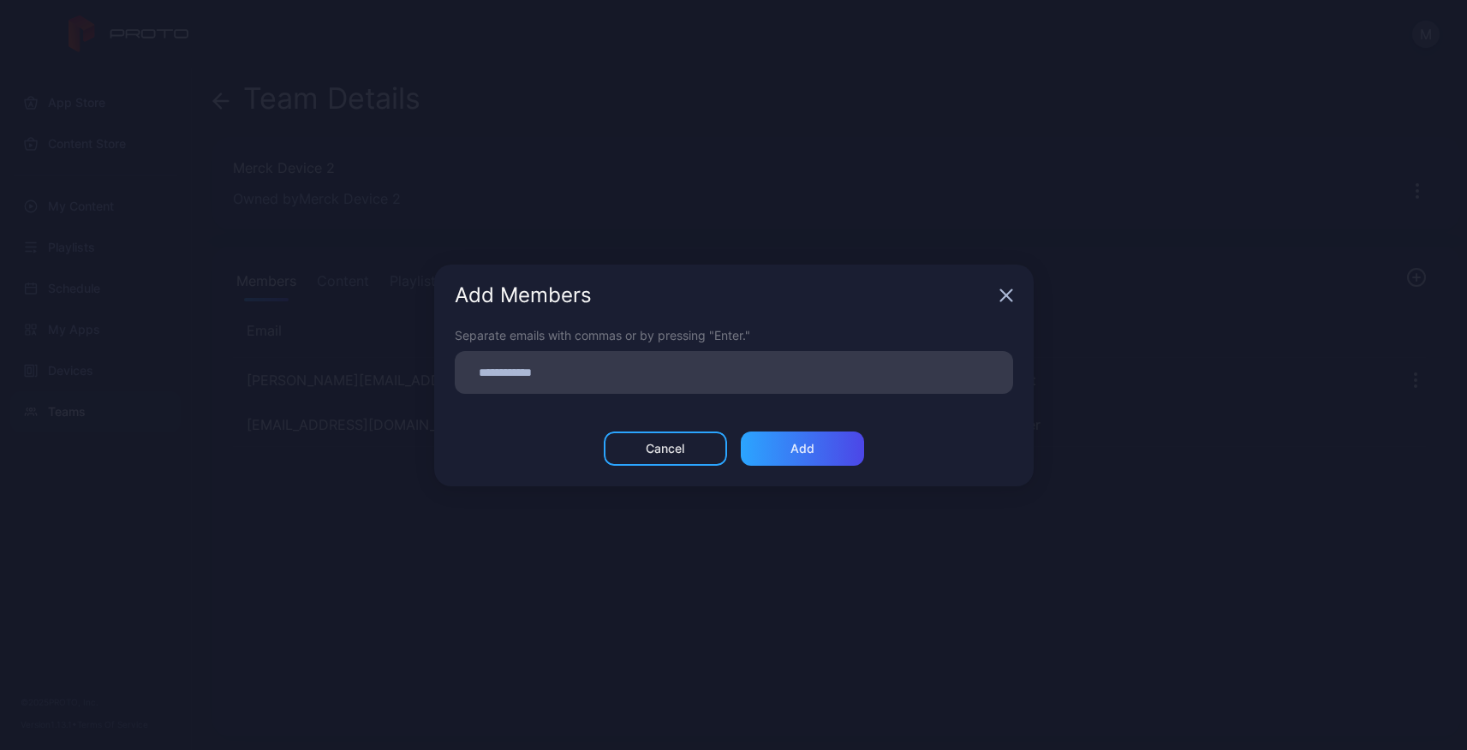
click at [634, 385] on div at bounding box center [739, 372] width 548 height 33
click at [562, 364] on input at bounding box center [734, 372] width 538 height 22
paste input
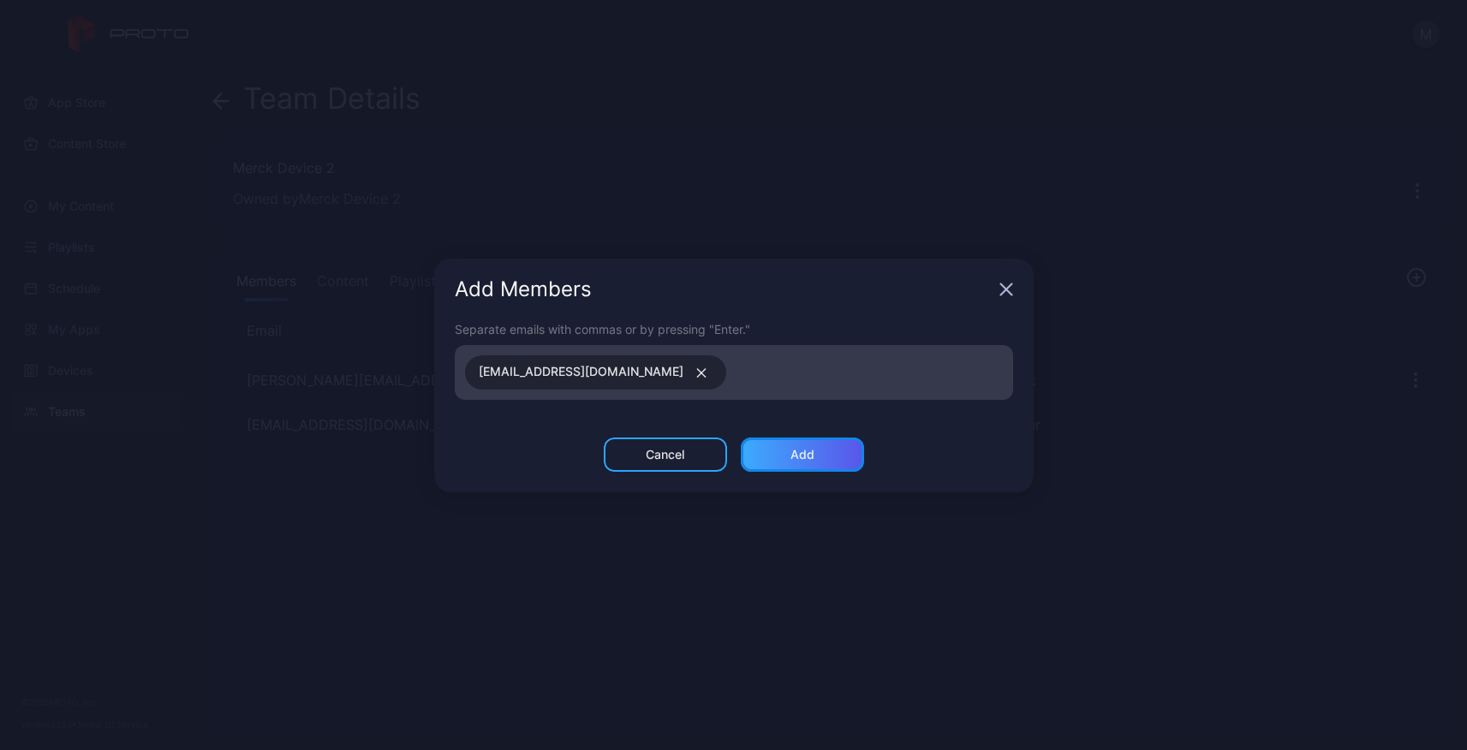
click at [800, 456] on div "Add" at bounding box center [802, 455] width 24 height 14
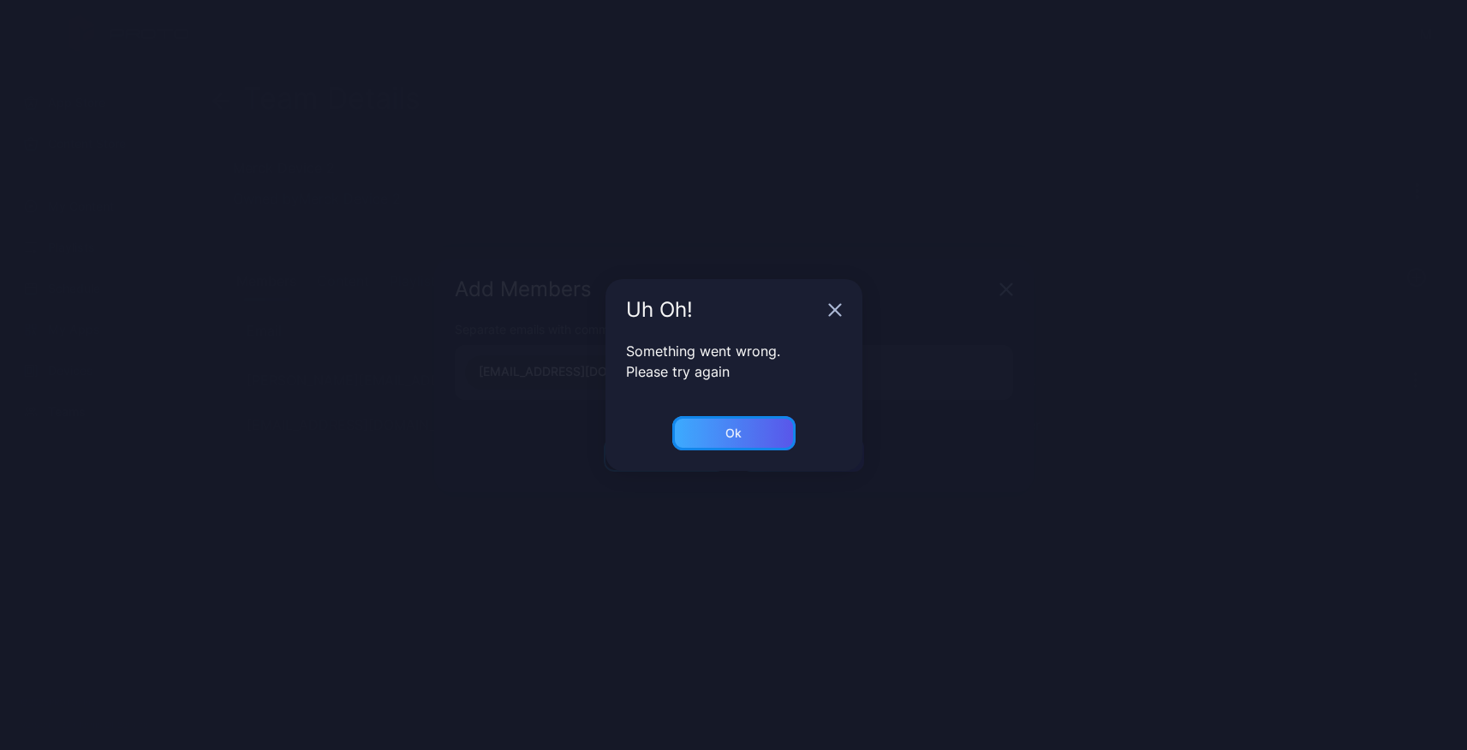
click at [730, 445] on div "Ok" at bounding box center [733, 433] width 123 height 34
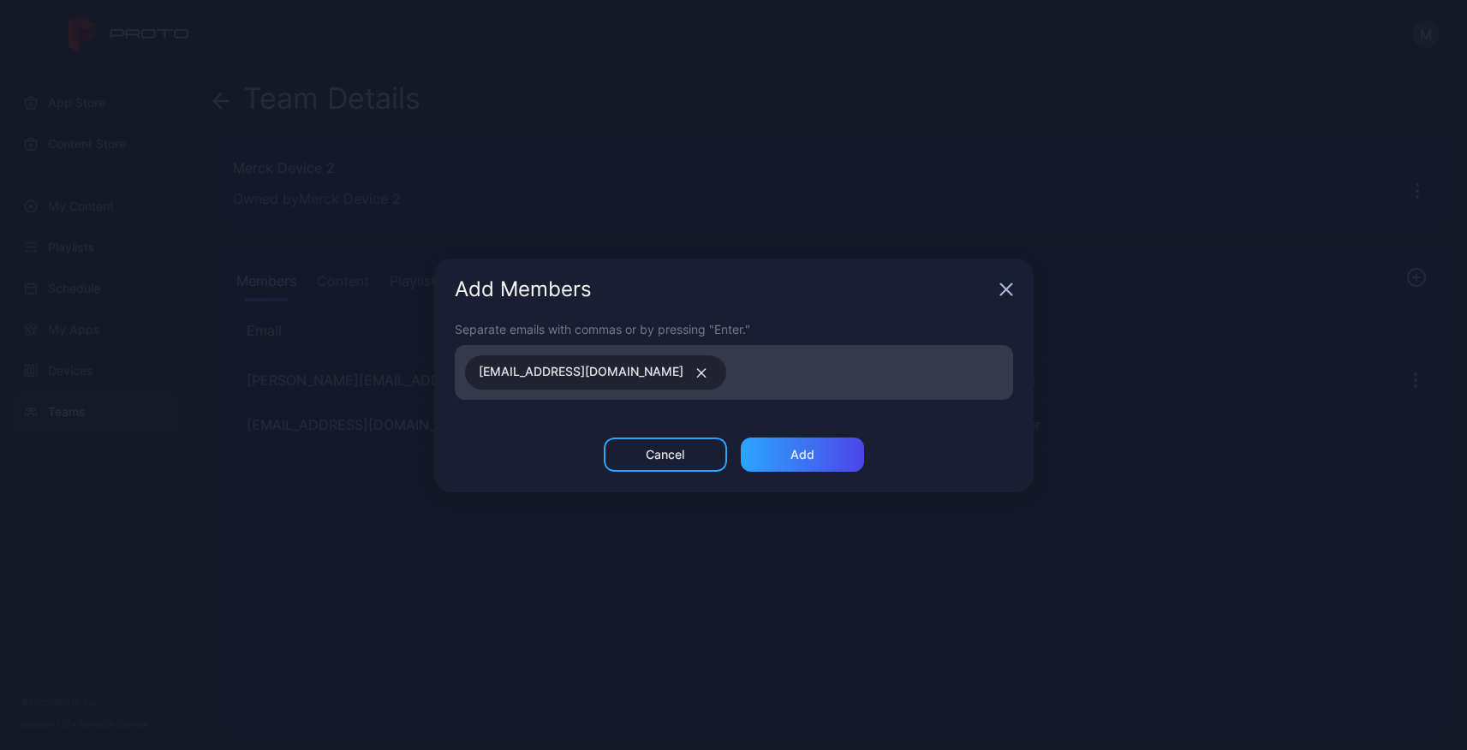
click at [1010, 291] on icon "button" at bounding box center [1006, 290] width 14 height 14
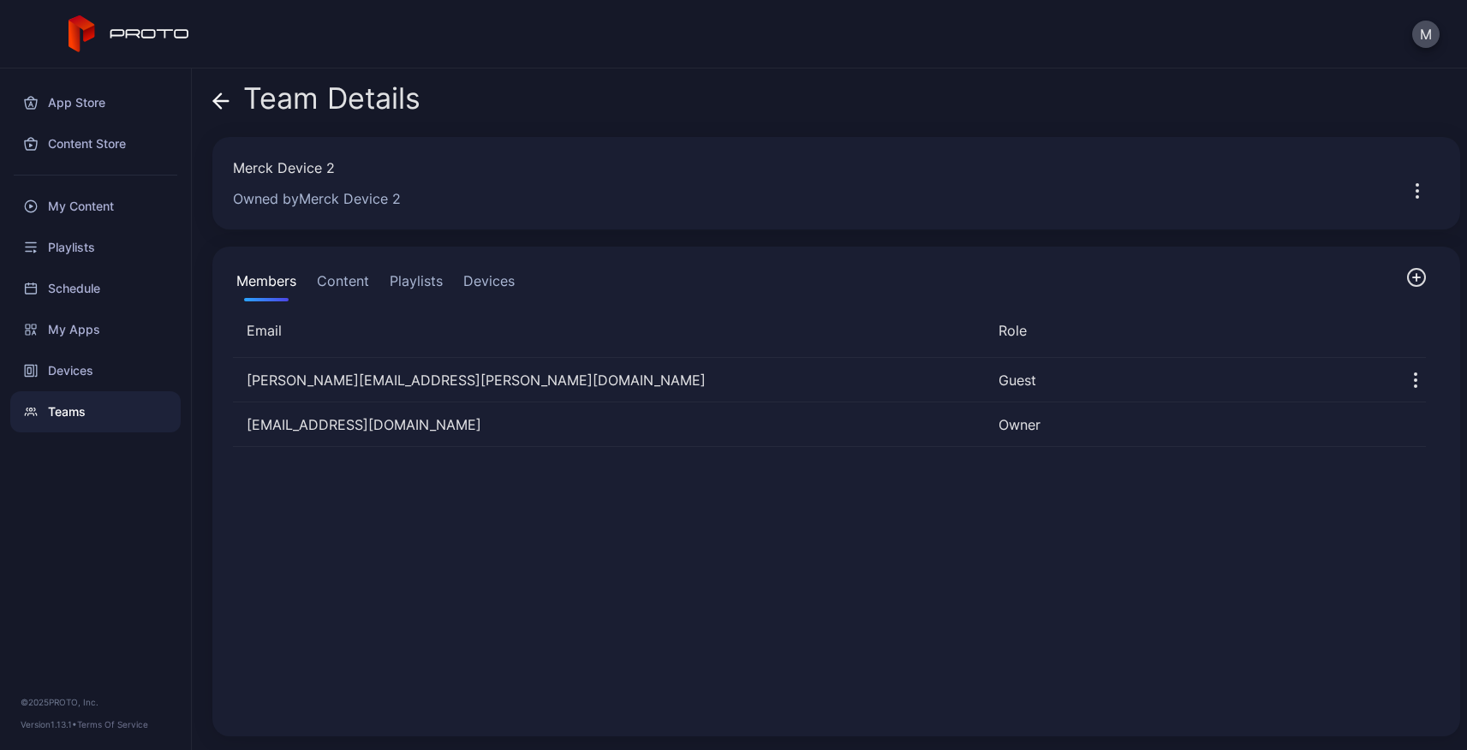
click at [725, 154] on div "Merck Device 2 Owned by [PERSON_NAME] 2" at bounding box center [836, 183] width 1248 height 92
click at [1423, 39] on button "M" at bounding box center [1425, 34] width 27 height 27
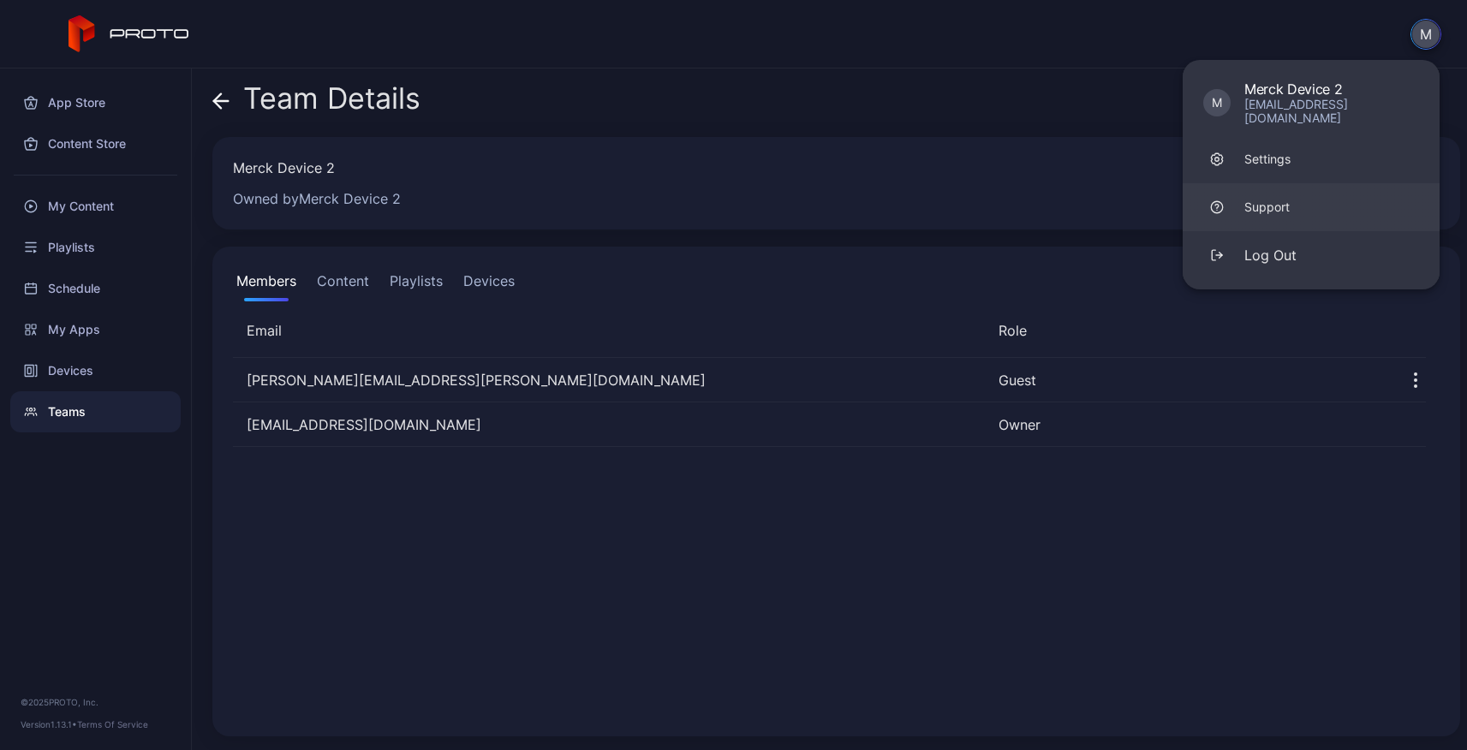
click at [1269, 199] on div "Support" at bounding box center [1266, 207] width 45 height 17
